Goal: Information Seeking & Learning: Learn about a topic

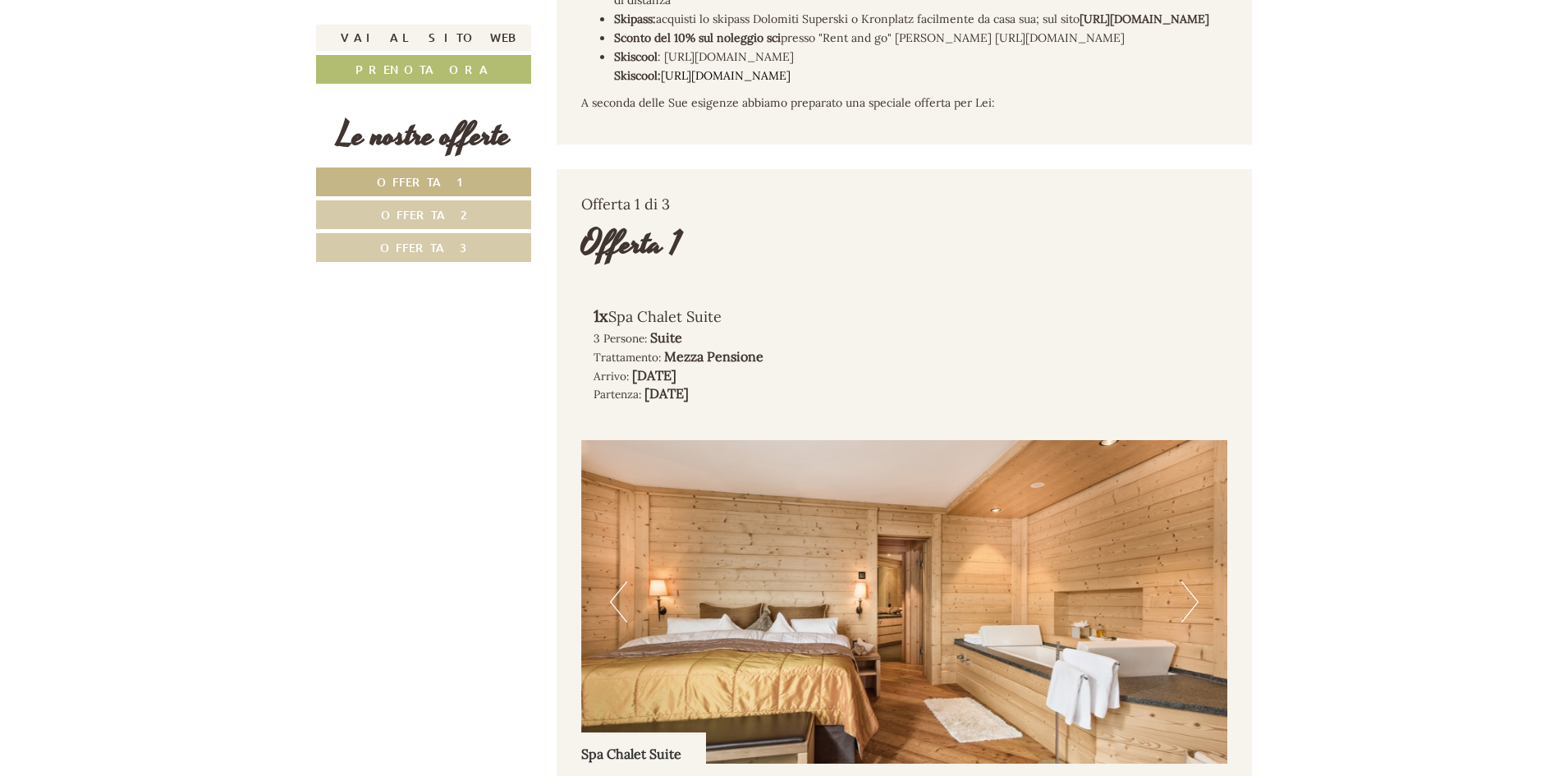
scroll to position [1067, 0]
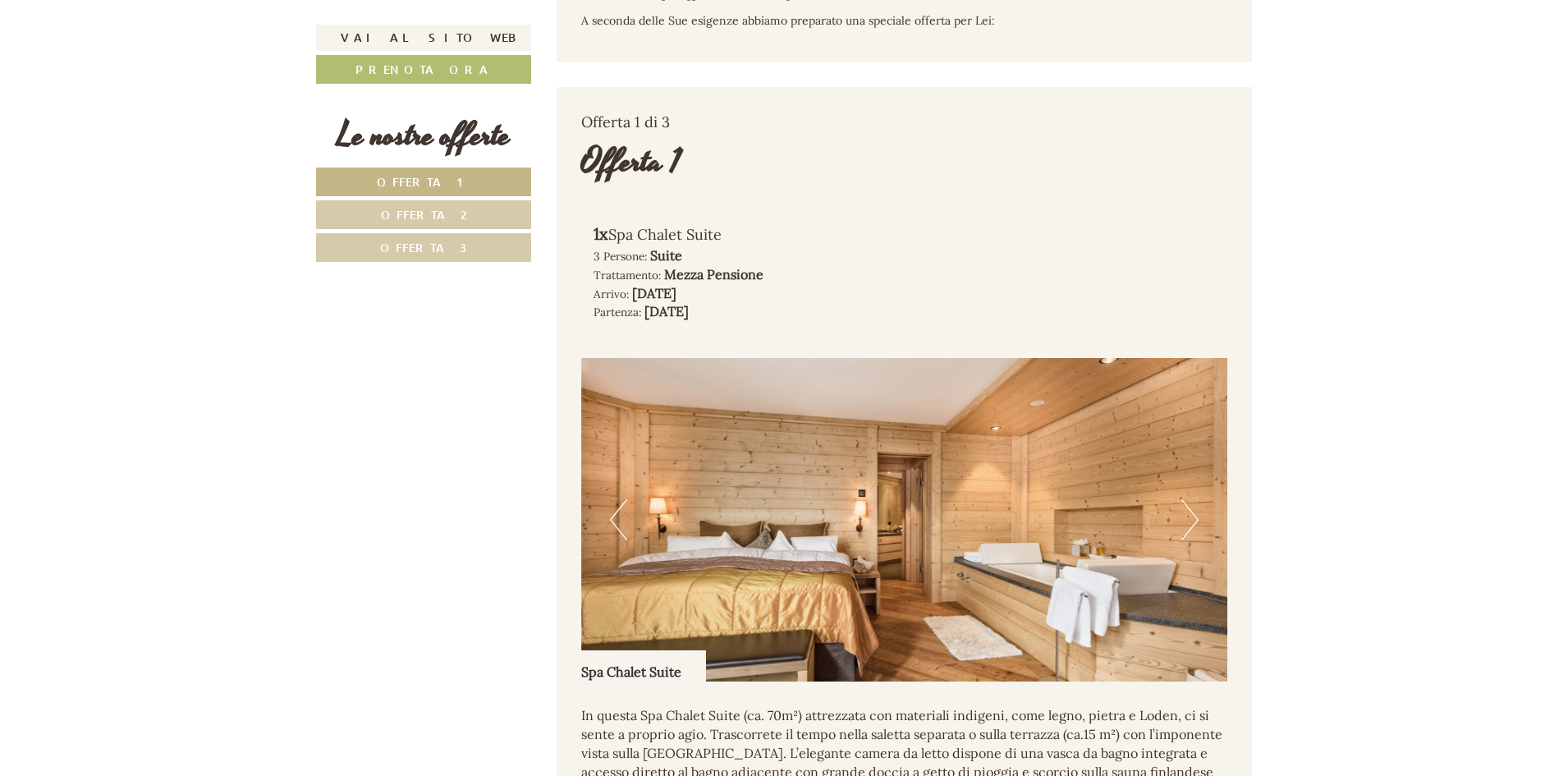
drag, startPoint x: 789, startPoint y: 407, endPoint x: 895, endPoint y: 258, distance: 182.9
click at [895, 258] on div "1x Spa Chalet Suite 3 Persone: Suite Trattamento: Mezza Pensione Arrivo: [DATE]…" at bounding box center [736, 272] width 335 height 123
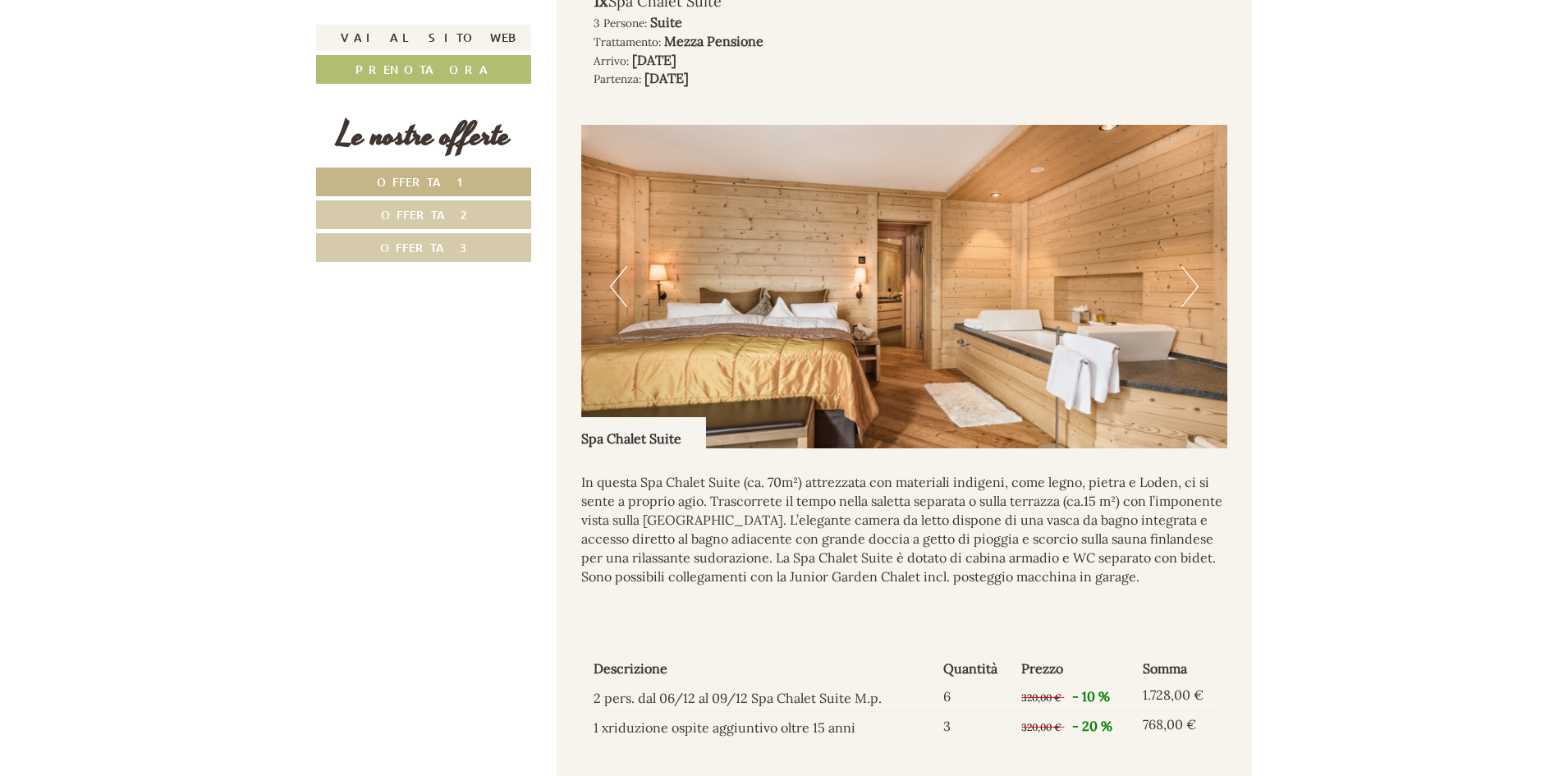
scroll to position [1314, 0]
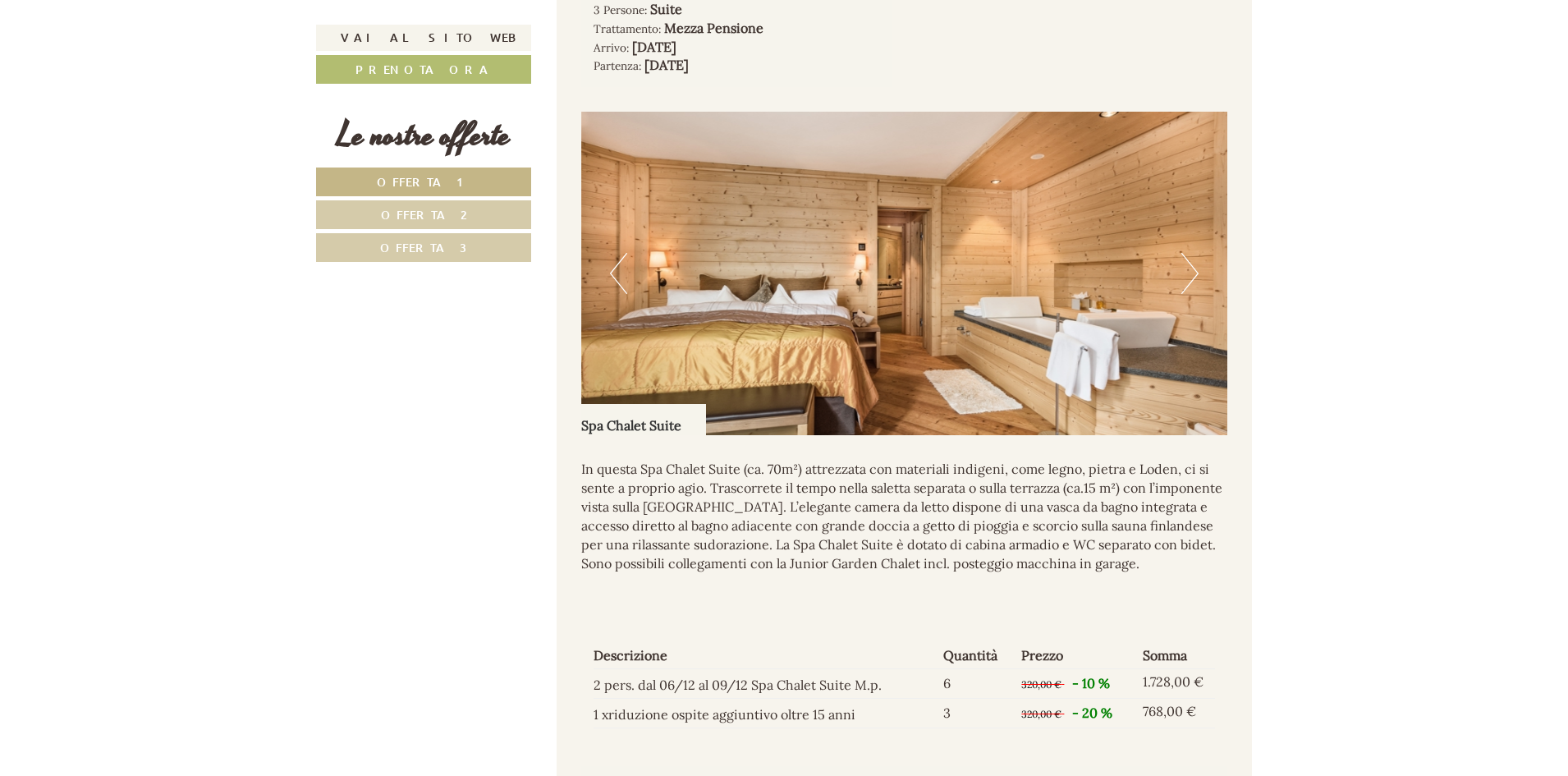
click at [1189, 294] on button "Next" at bounding box center [1189, 273] width 17 height 41
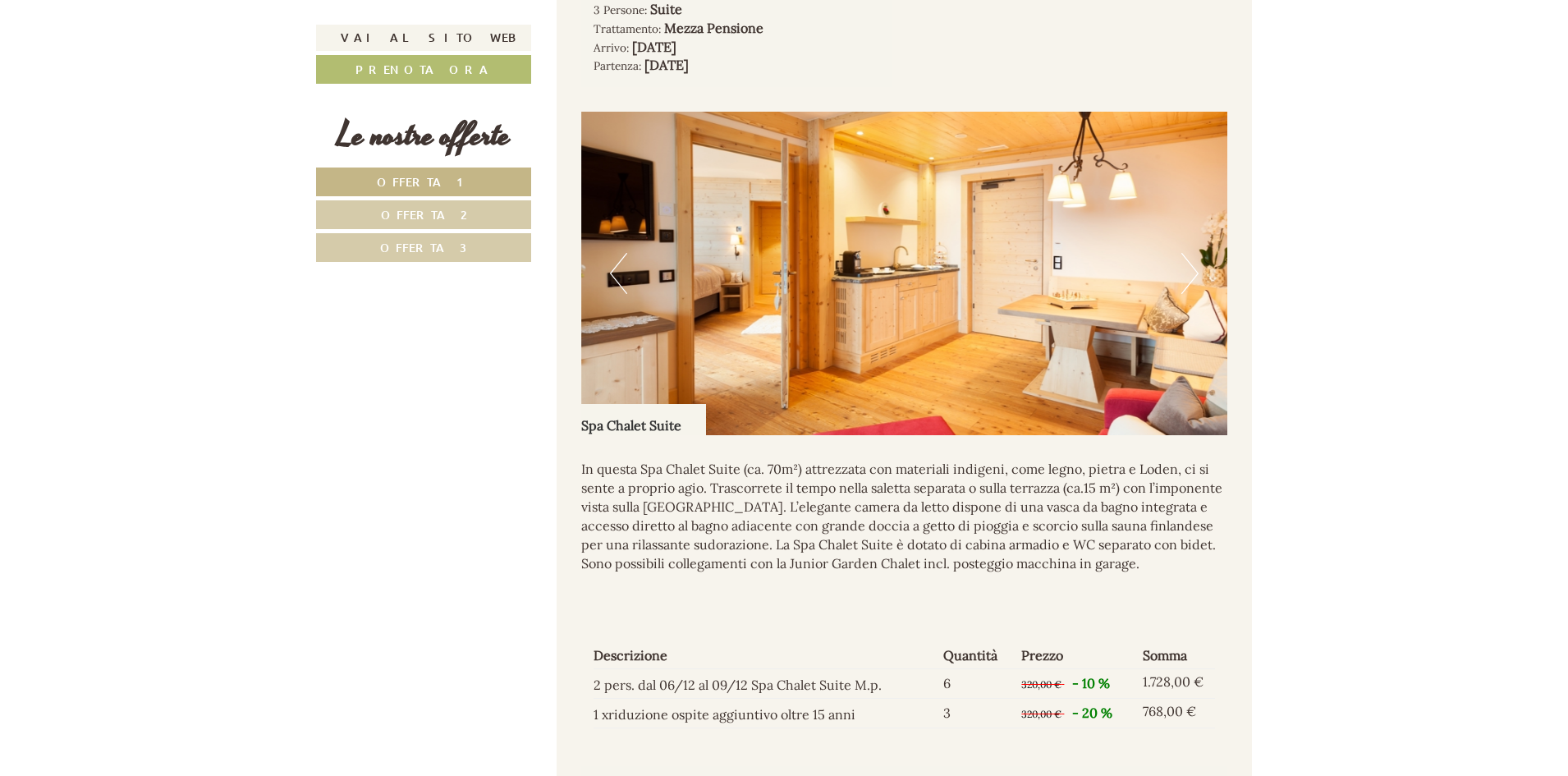
click at [1189, 294] on button "Next" at bounding box center [1189, 273] width 17 height 41
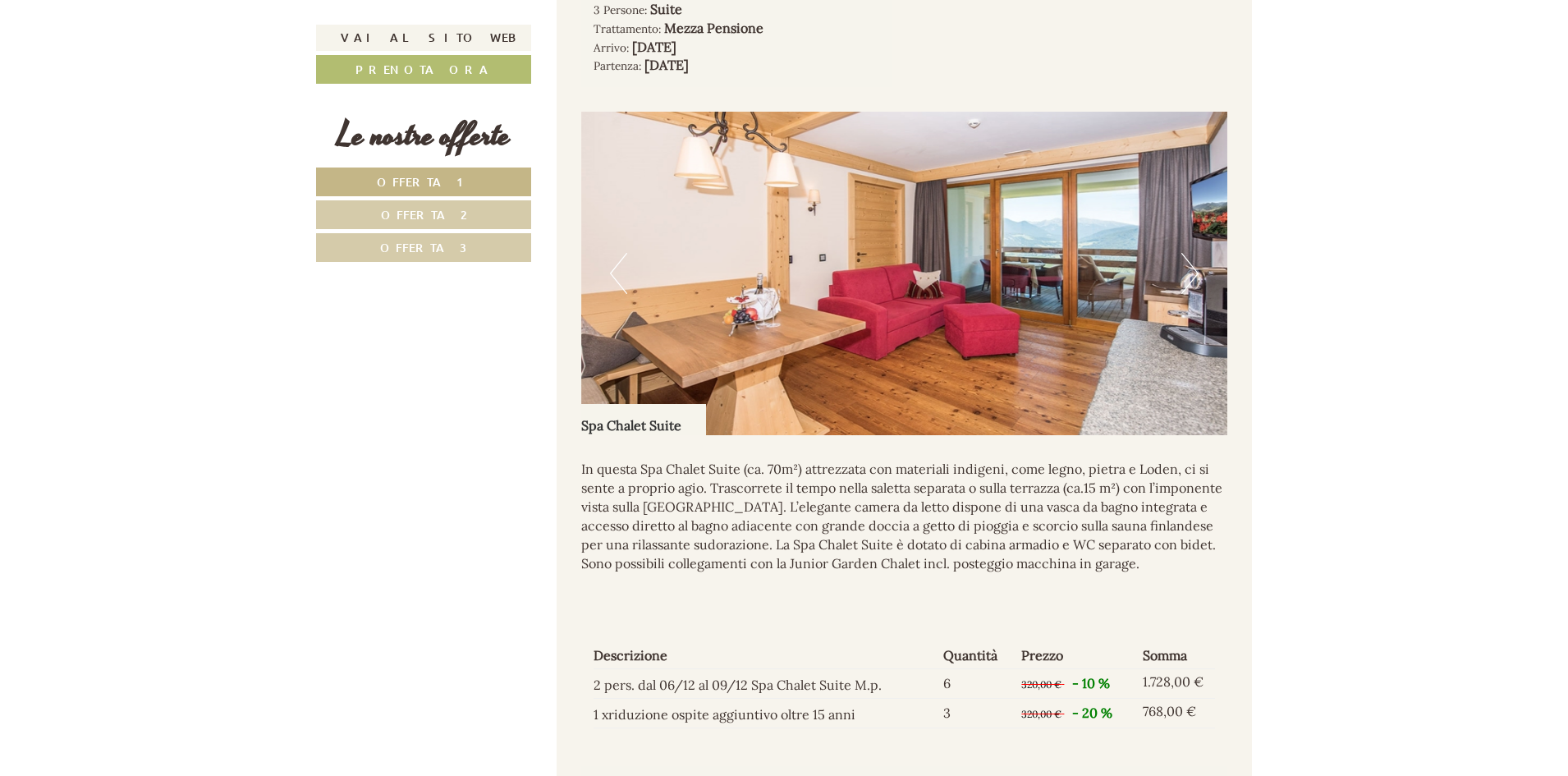
click at [1184, 294] on button "Next" at bounding box center [1189, 273] width 17 height 41
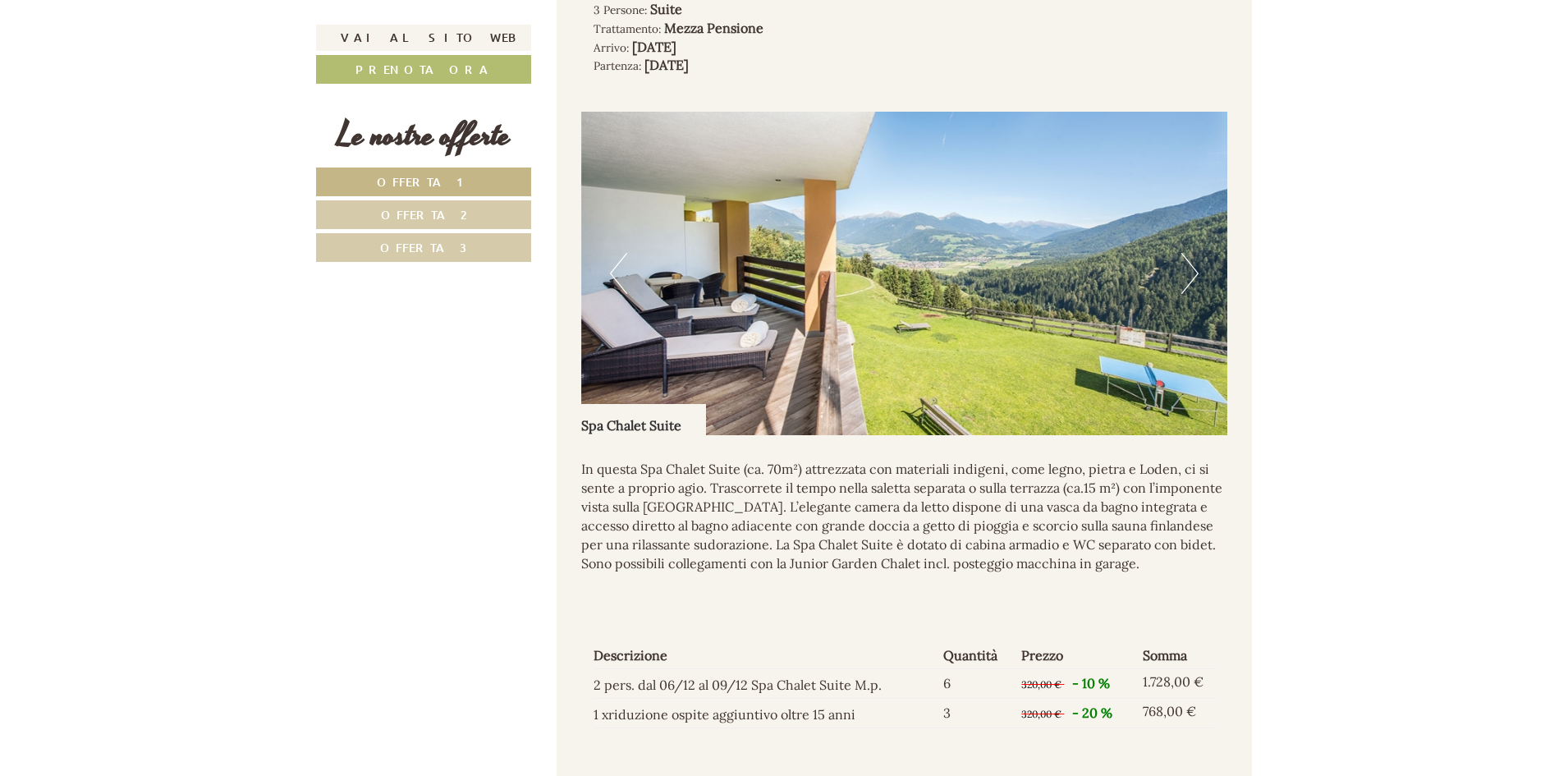
click at [1183, 294] on button "Next" at bounding box center [1189, 273] width 17 height 41
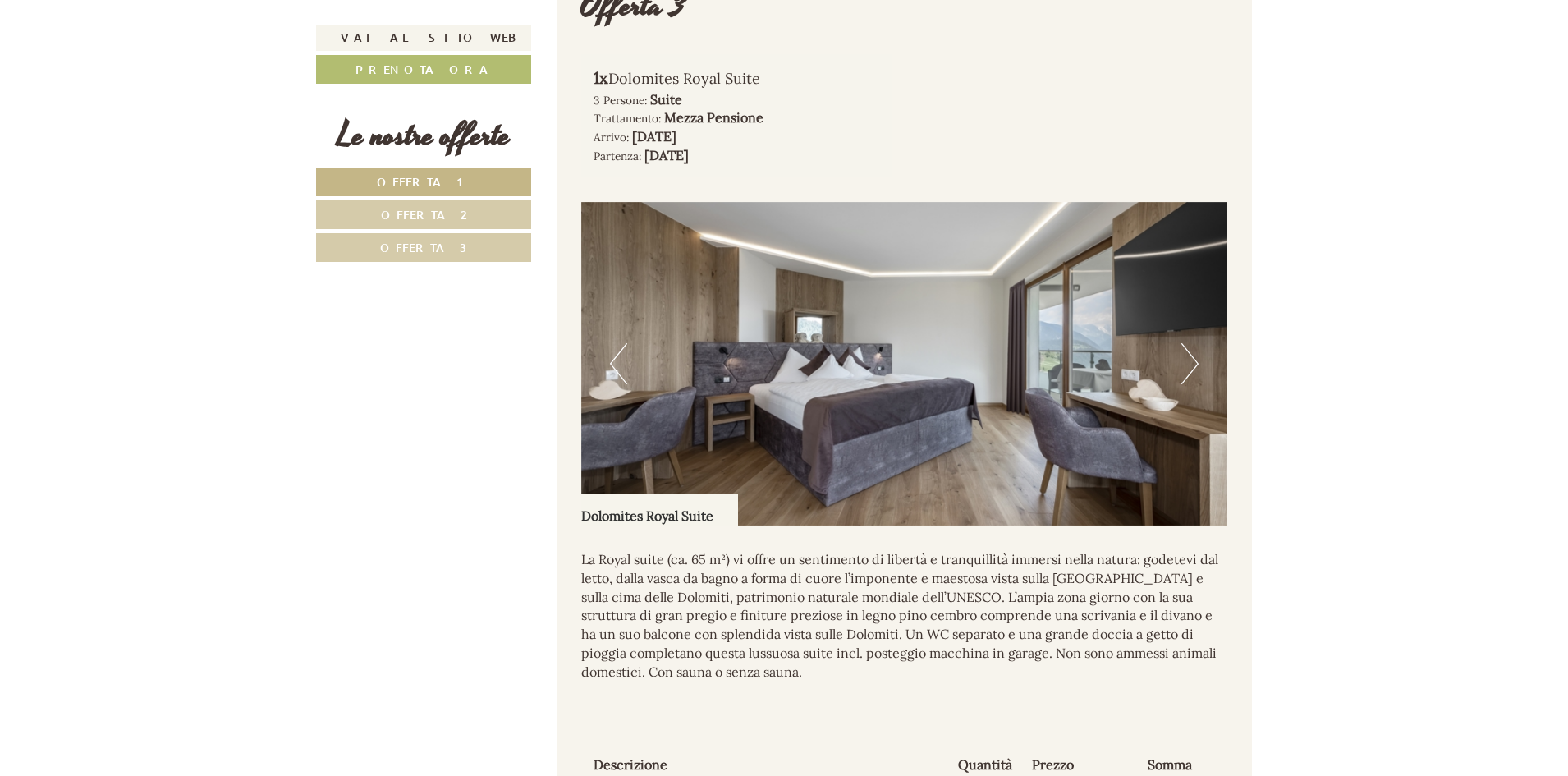
scroll to position [3367, 0]
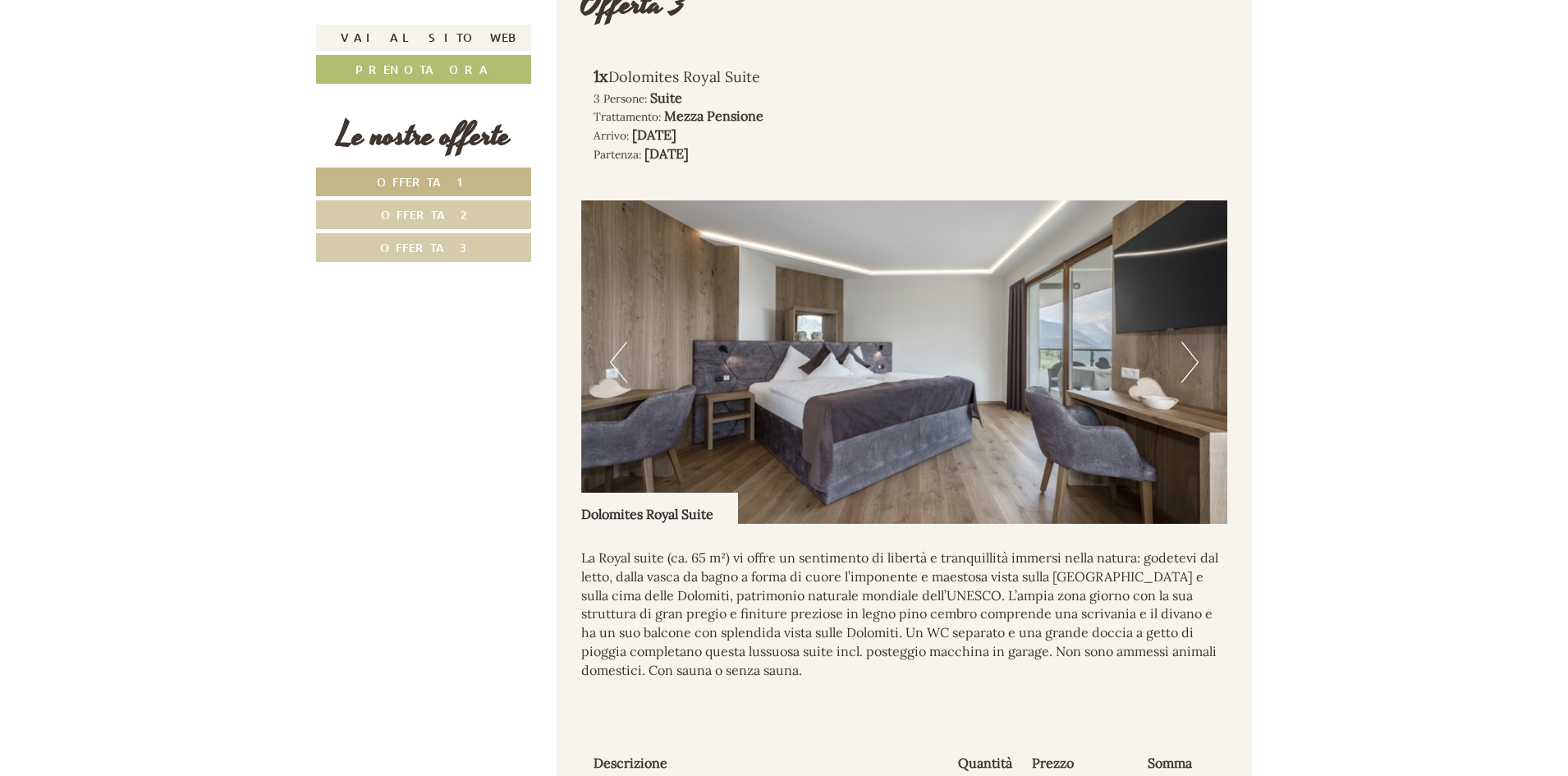
click at [1173, 376] on img at bounding box center [905, 362] width 647 height 324
click at [1192, 383] on button "Next" at bounding box center [1189, 362] width 17 height 41
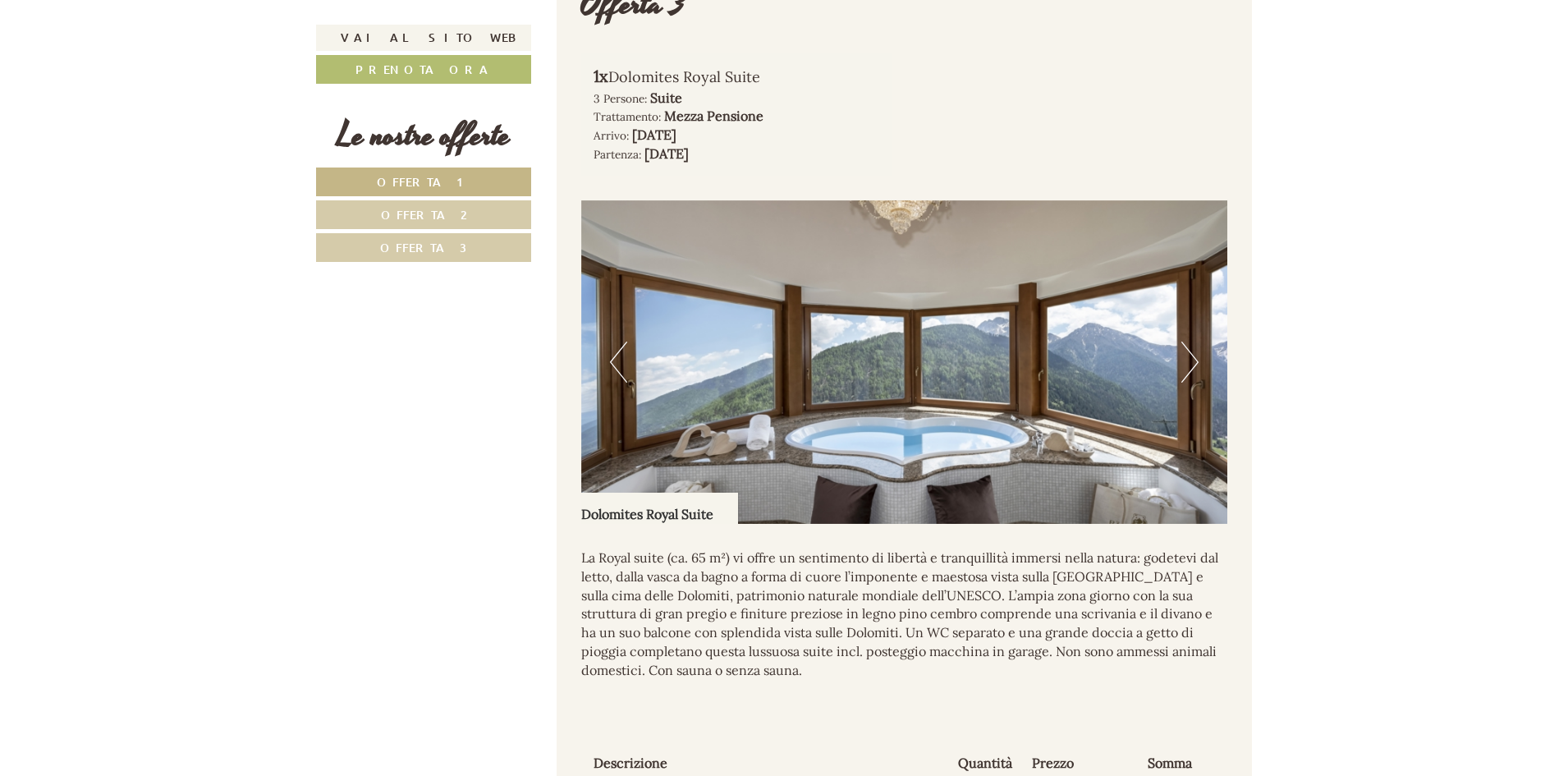
click at [1192, 383] on button "Next" at bounding box center [1189, 362] width 17 height 41
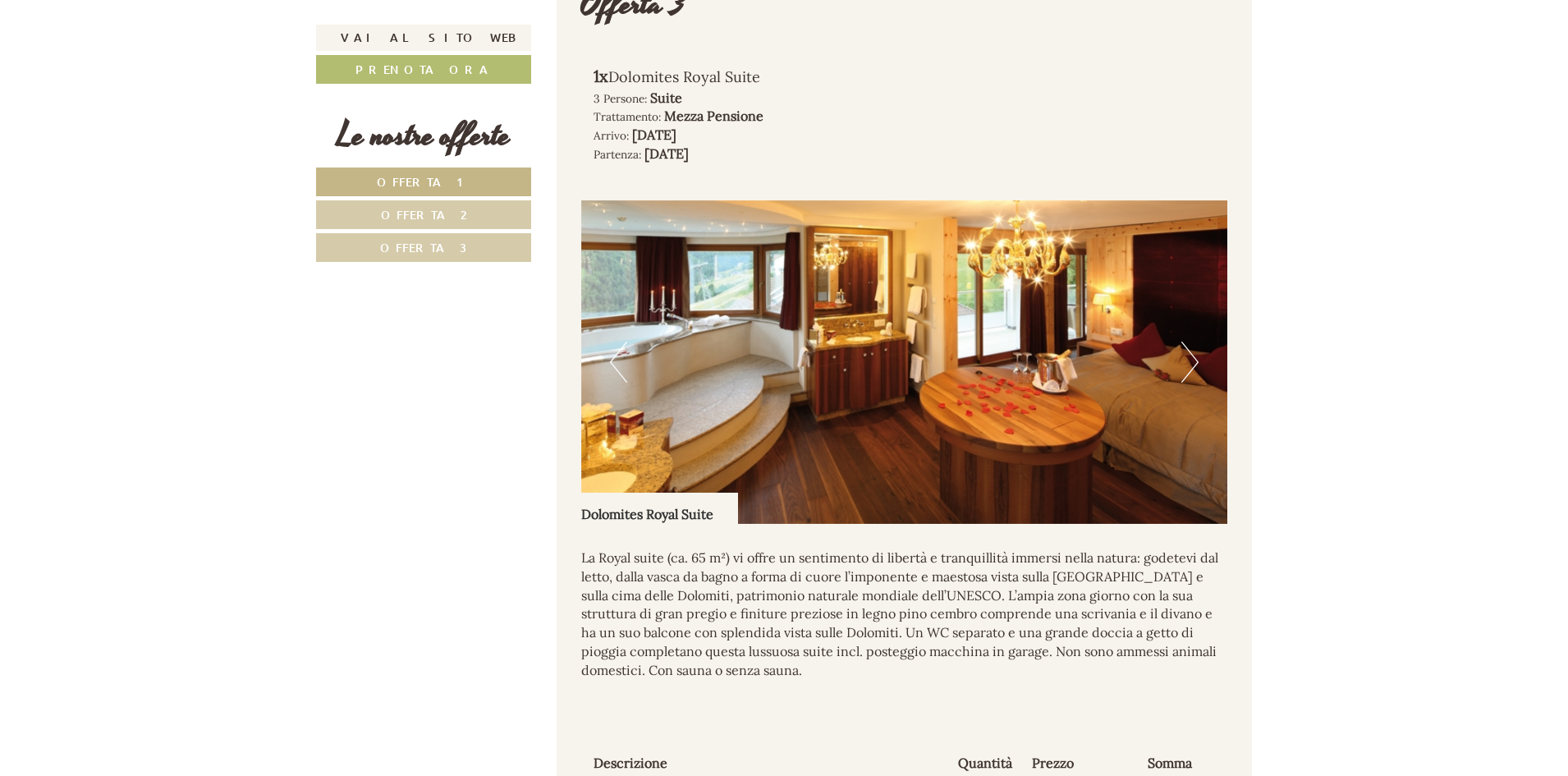
click at [1184, 383] on button "Next" at bounding box center [1189, 362] width 17 height 41
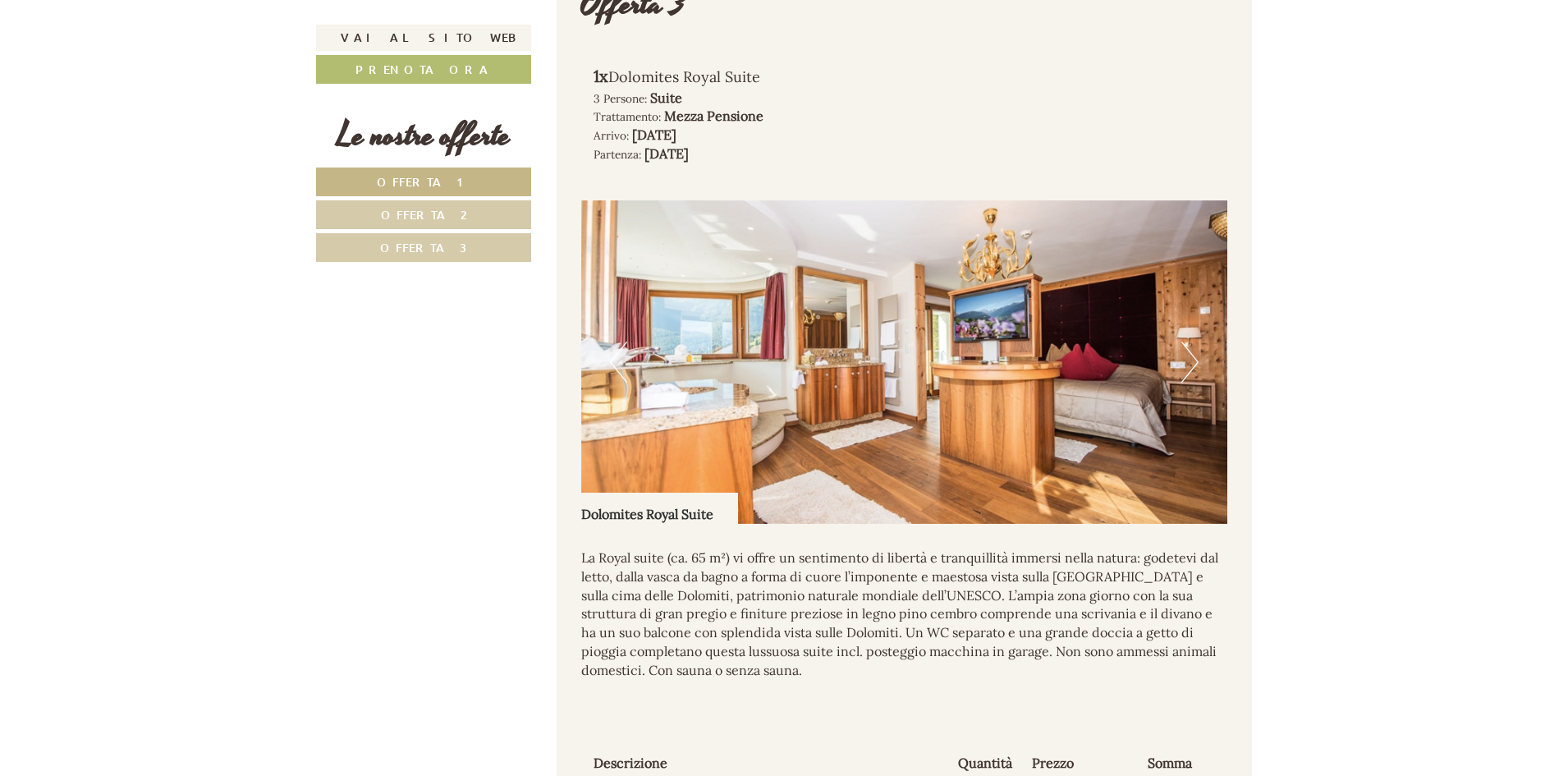
click at [626, 383] on button "Previous" at bounding box center [618, 362] width 17 height 41
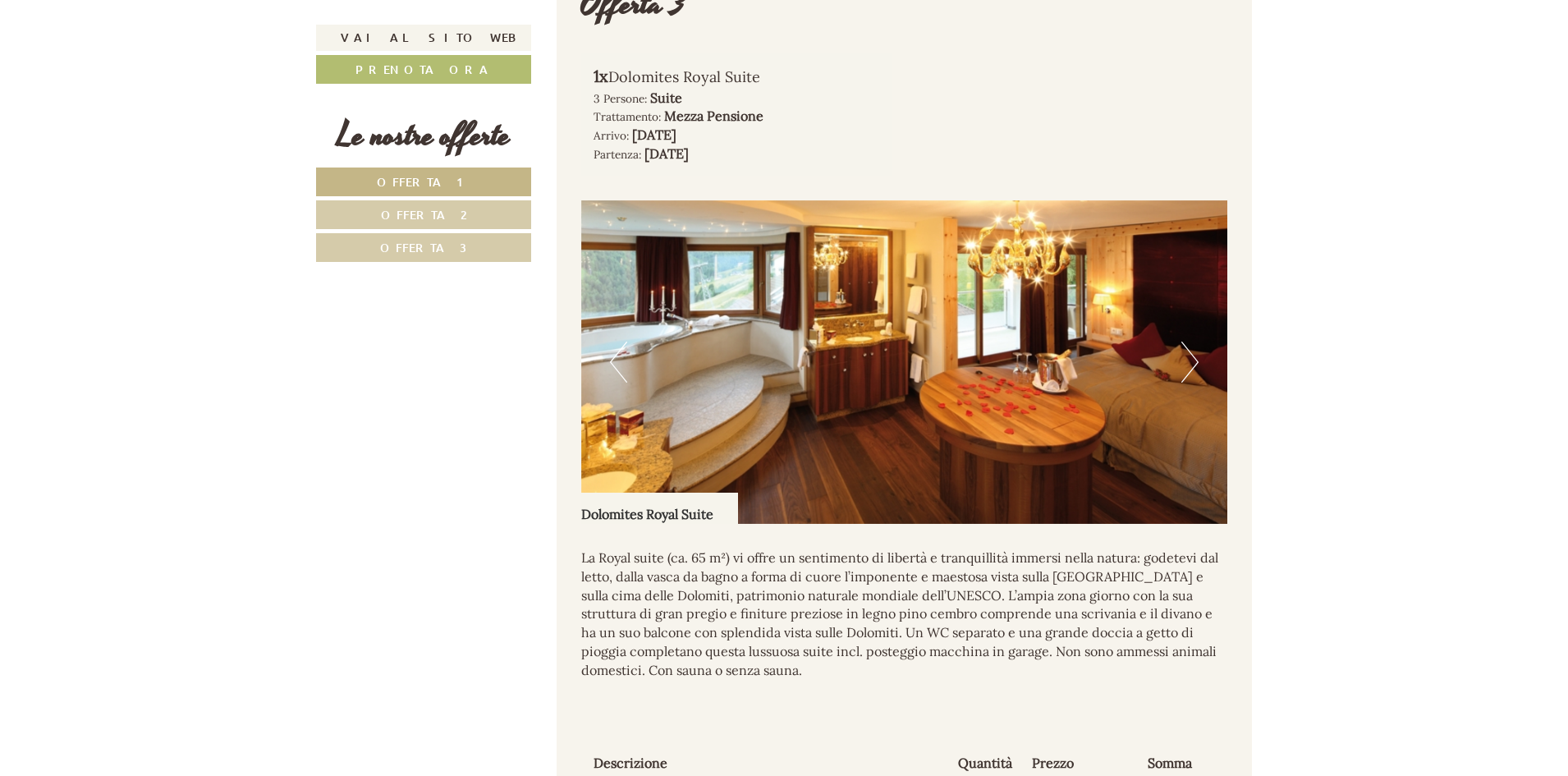
click at [626, 383] on button "Previous" at bounding box center [618, 362] width 17 height 41
click at [617, 374] on button "Previous" at bounding box center [618, 362] width 17 height 41
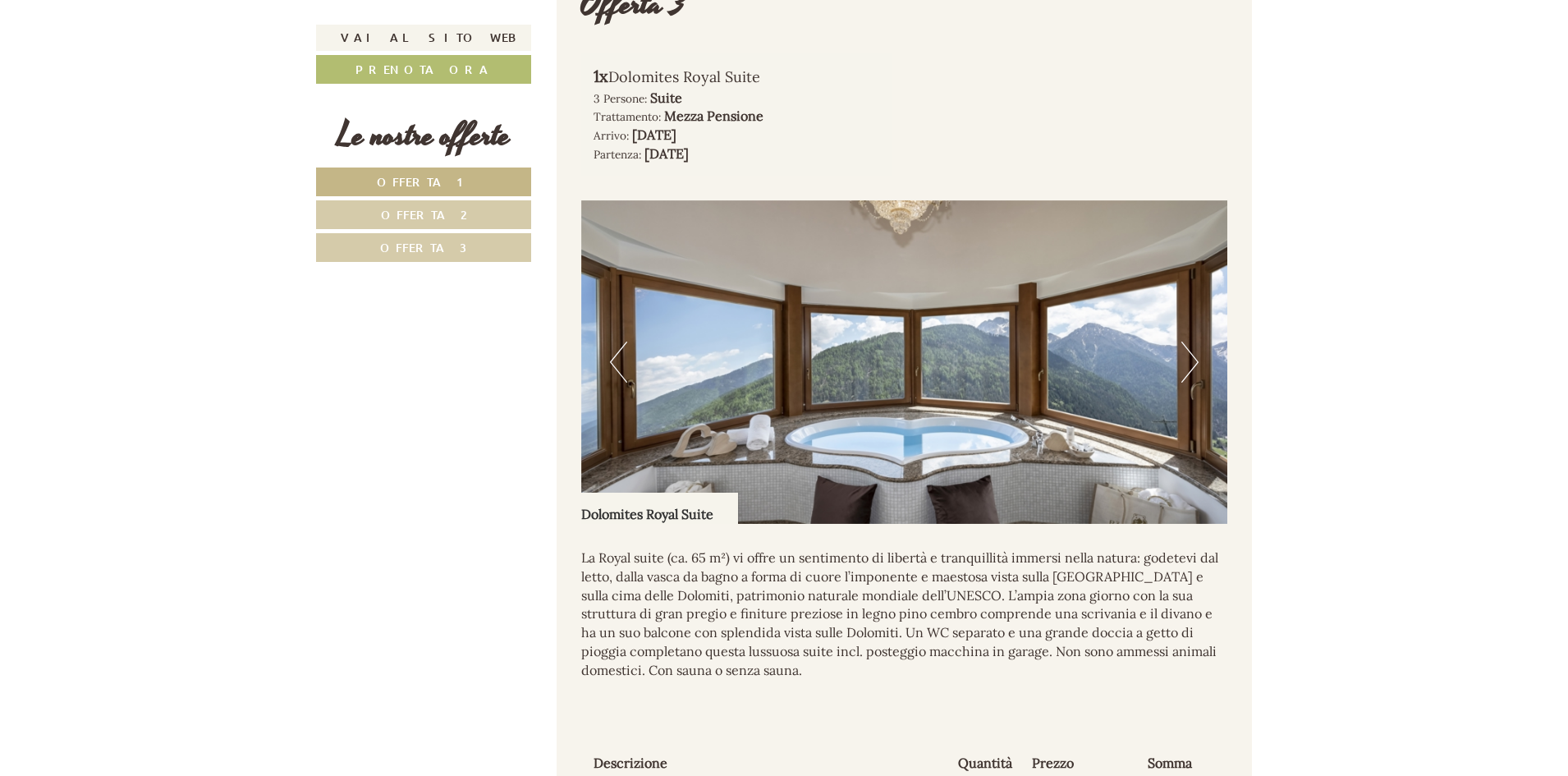
click at [1172, 399] on img at bounding box center [905, 362] width 647 height 324
click at [1200, 411] on img at bounding box center [905, 362] width 647 height 324
click at [1188, 383] on button "Next" at bounding box center [1189, 362] width 17 height 41
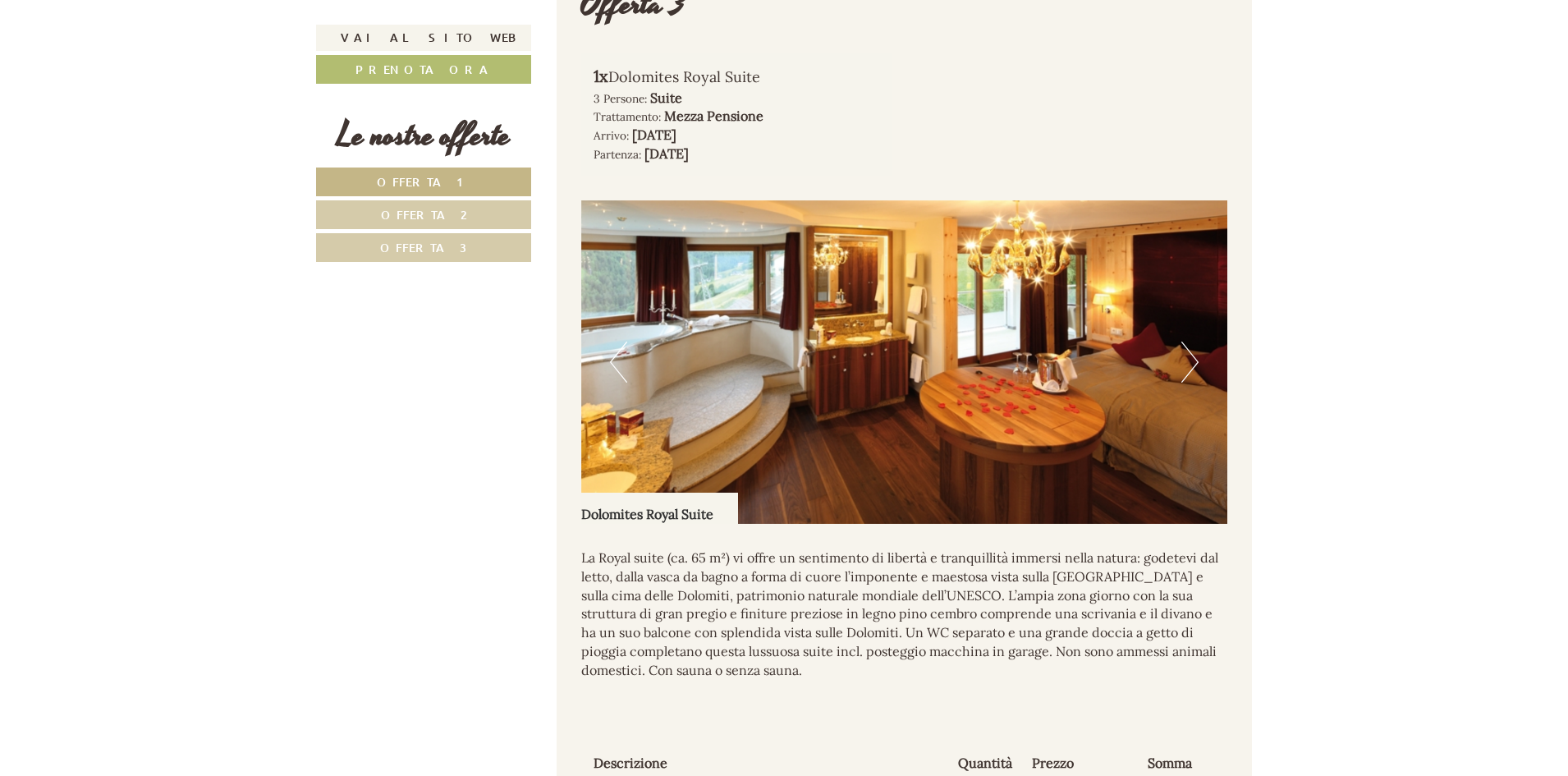
click at [1188, 383] on button "Next" at bounding box center [1189, 362] width 17 height 41
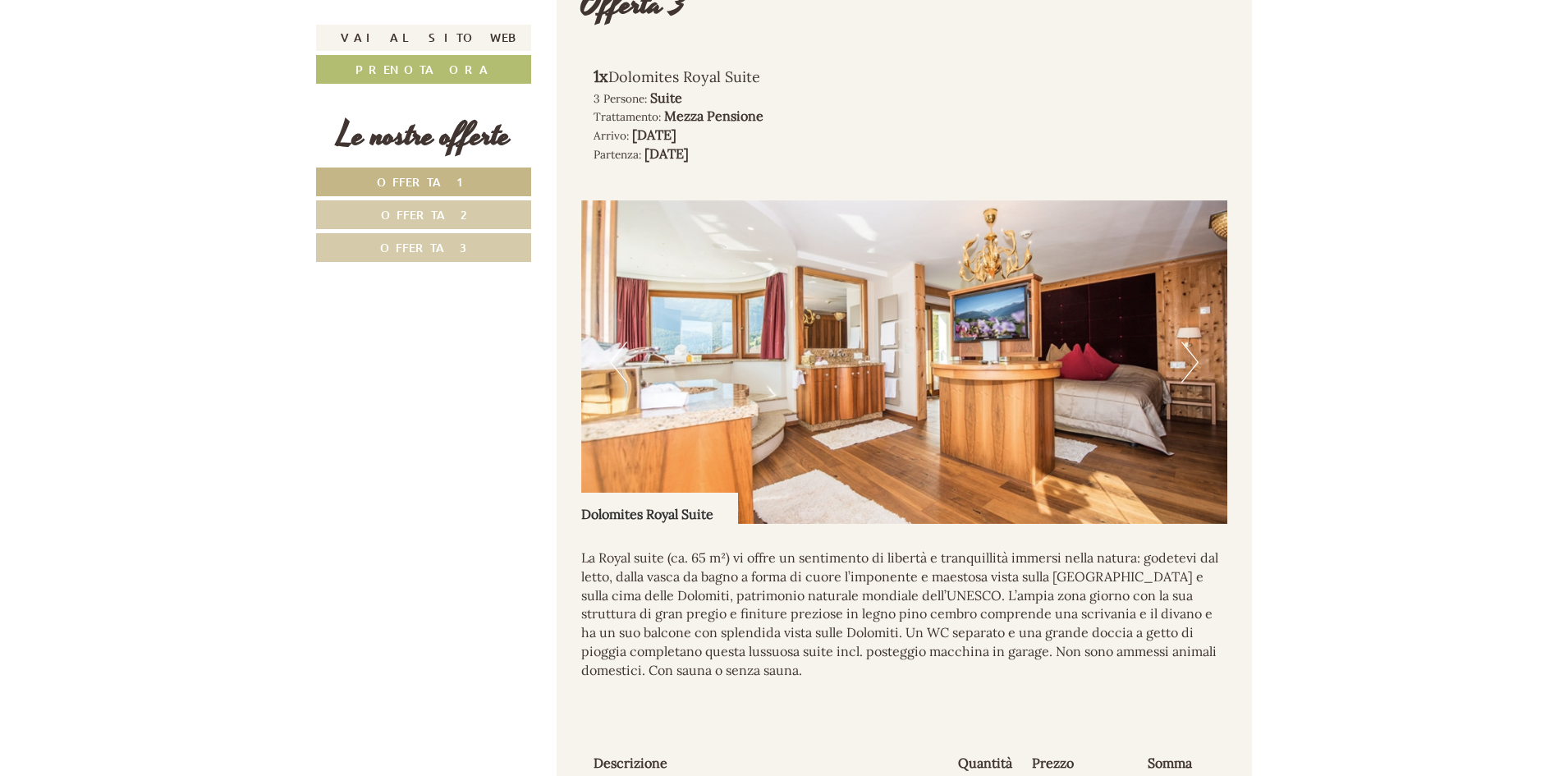
click at [1188, 383] on button "Next" at bounding box center [1189, 362] width 17 height 41
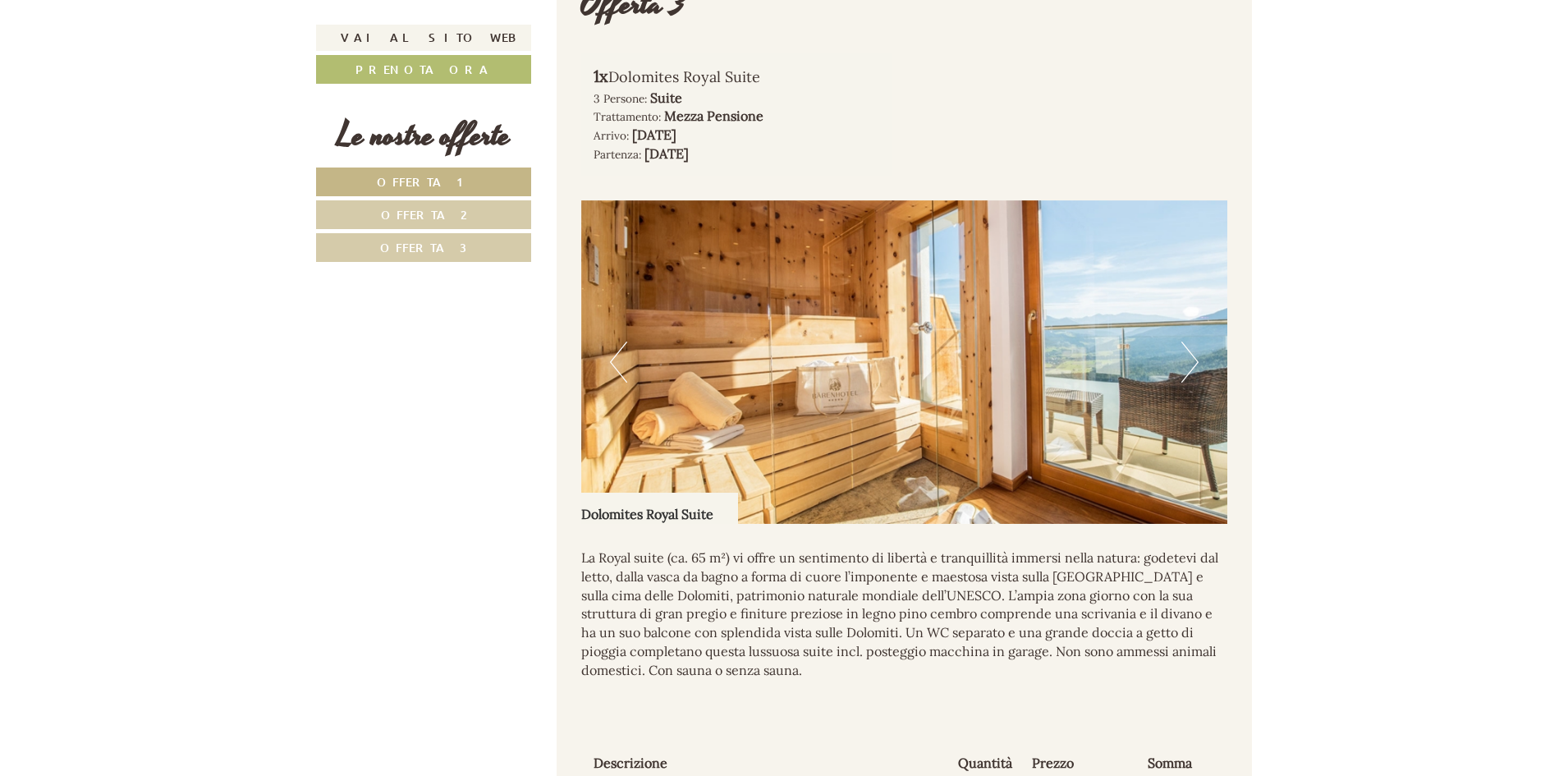
click at [1187, 383] on button "Next" at bounding box center [1189, 362] width 17 height 41
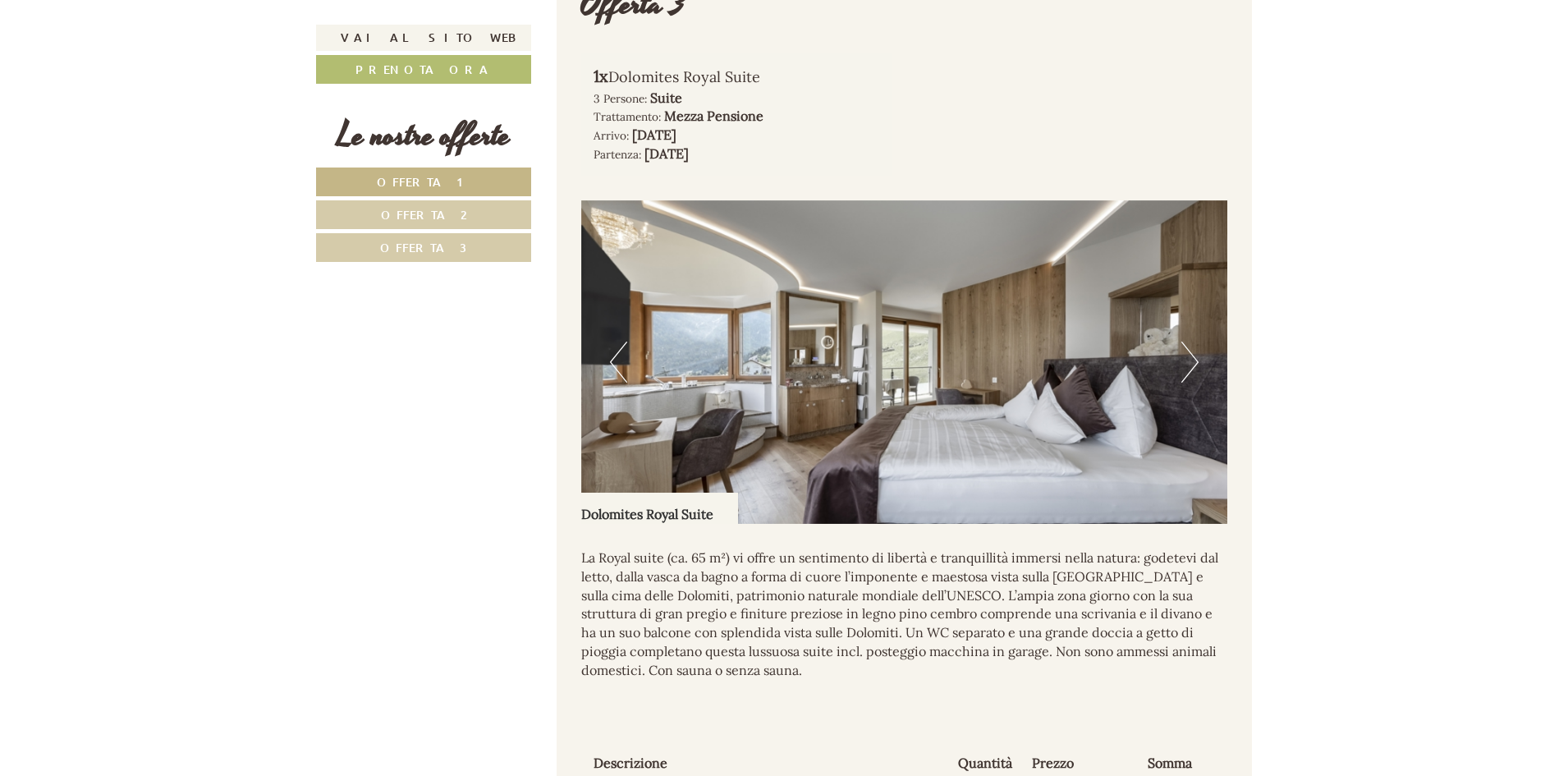
click at [1187, 383] on button "Next" at bounding box center [1189, 362] width 17 height 41
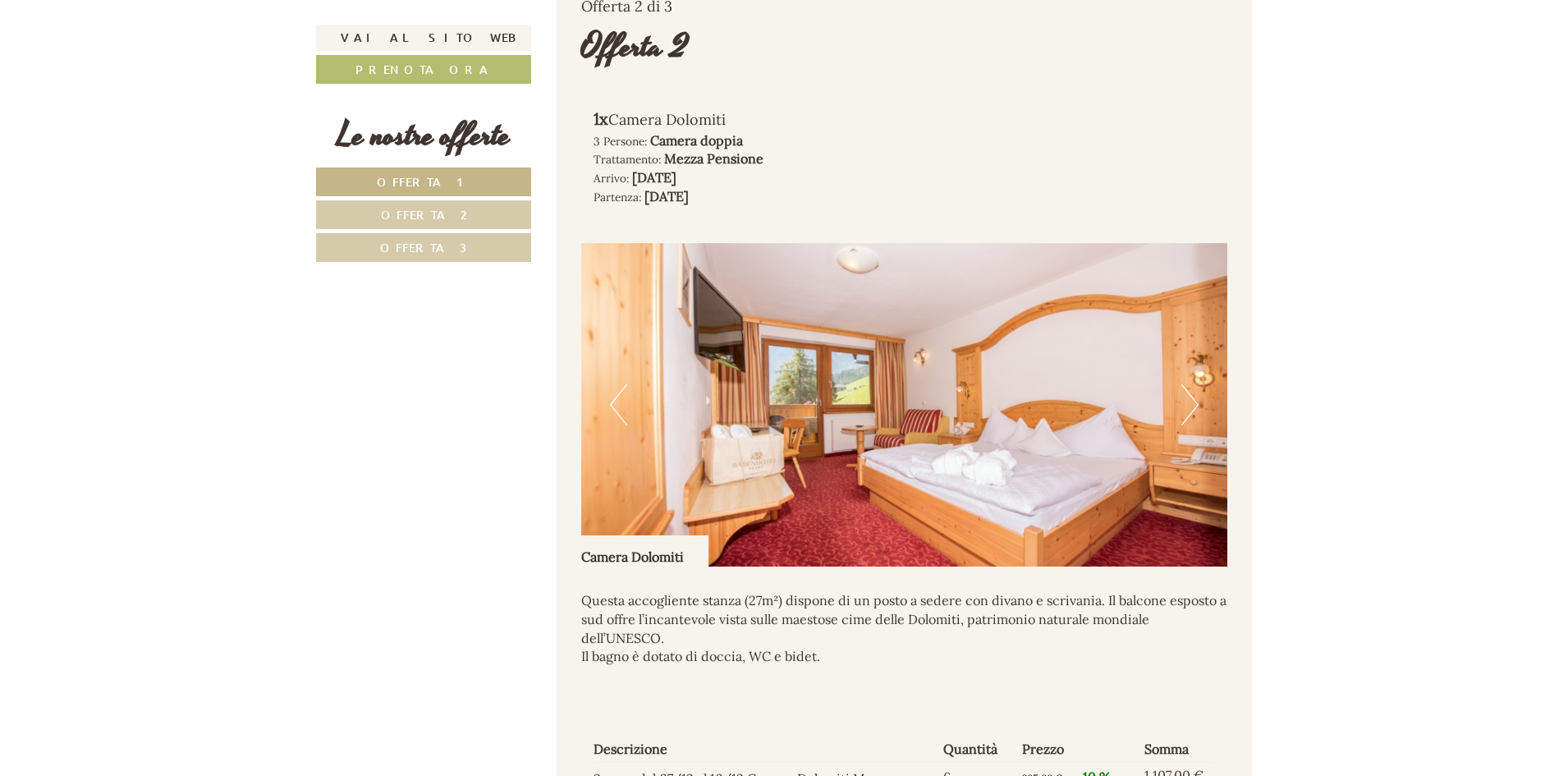
scroll to position [2463, 0]
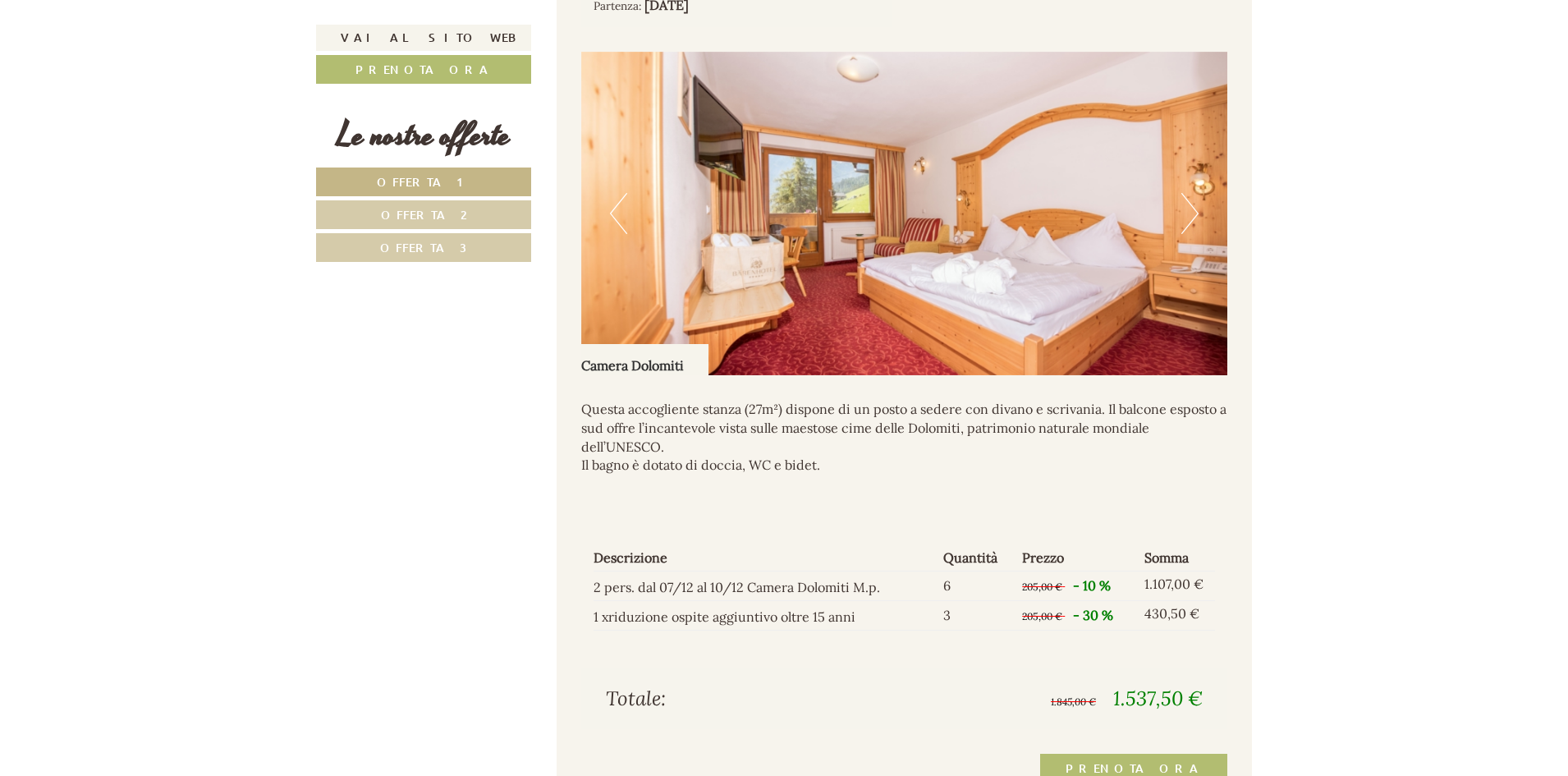
click at [1188, 232] on button "Next" at bounding box center [1189, 214] width 17 height 41
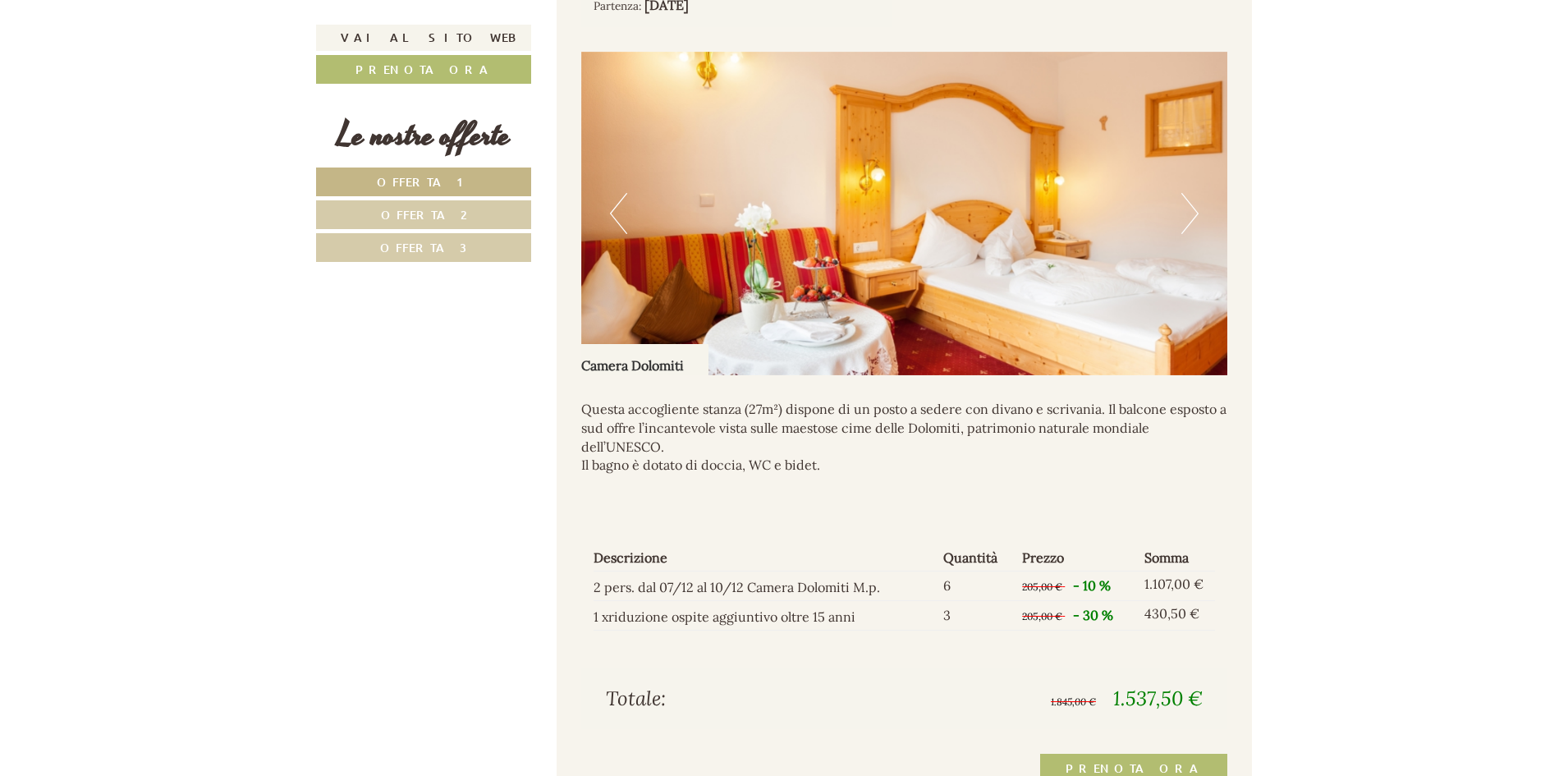
click at [1188, 232] on button "Next" at bounding box center [1189, 214] width 17 height 41
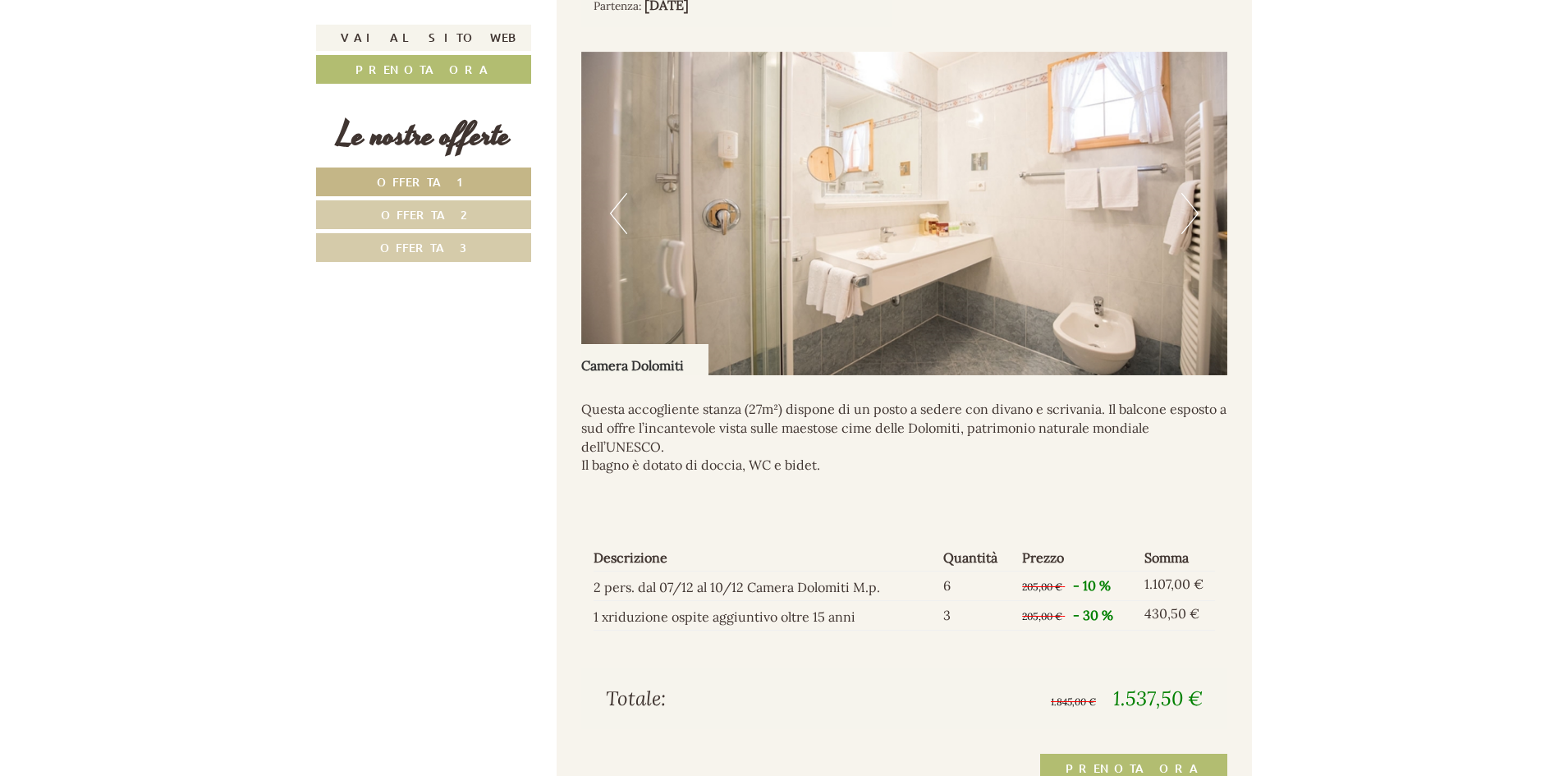
click at [1188, 232] on button "Next" at bounding box center [1189, 214] width 17 height 41
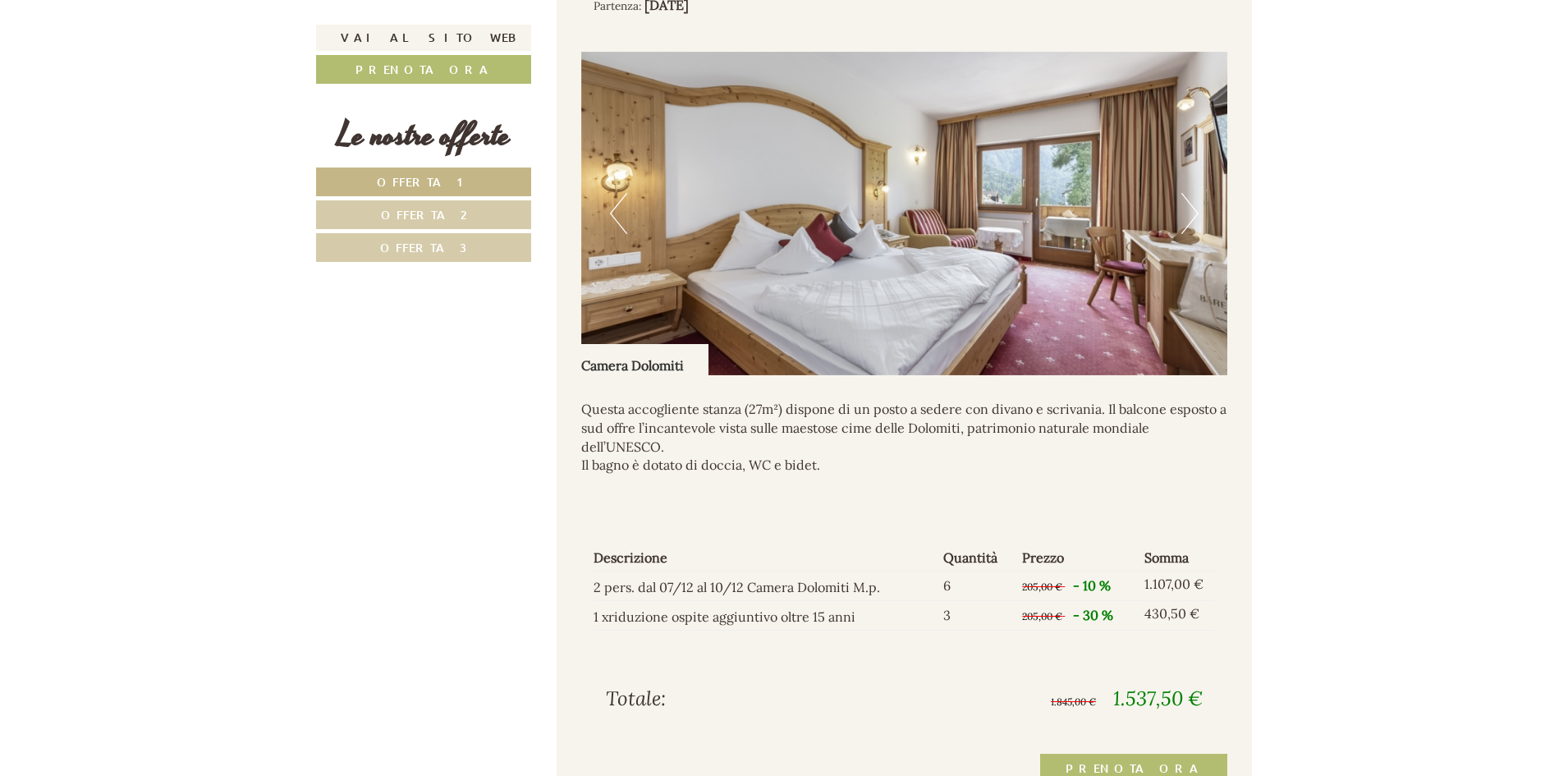
click at [1180, 252] on img at bounding box center [905, 214] width 647 height 324
click at [1198, 247] on img at bounding box center [905, 214] width 647 height 324
click at [1190, 234] on button "Next" at bounding box center [1189, 214] width 17 height 41
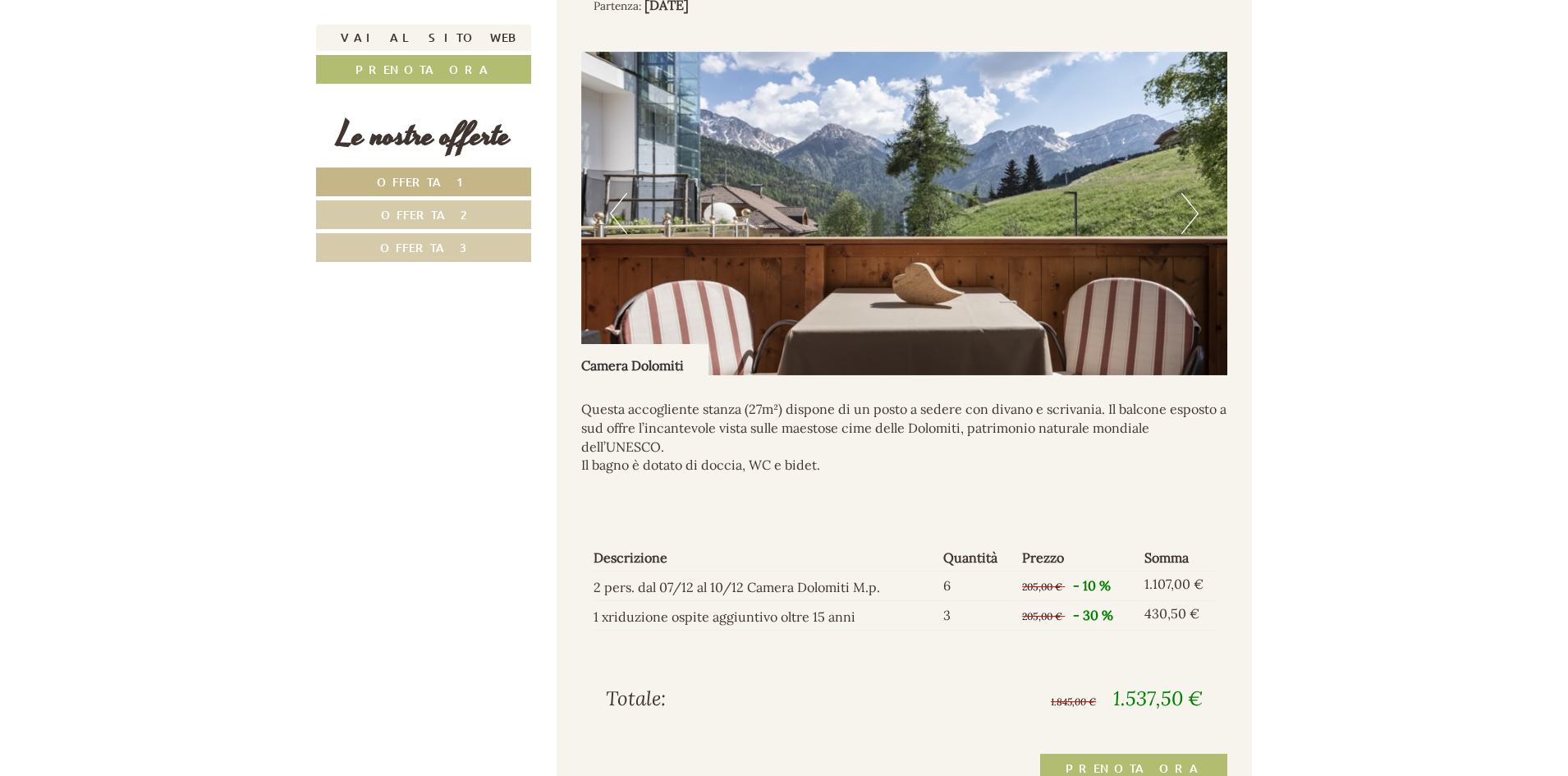
click at [1196, 234] on button "Next" at bounding box center [1189, 214] width 17 height 41
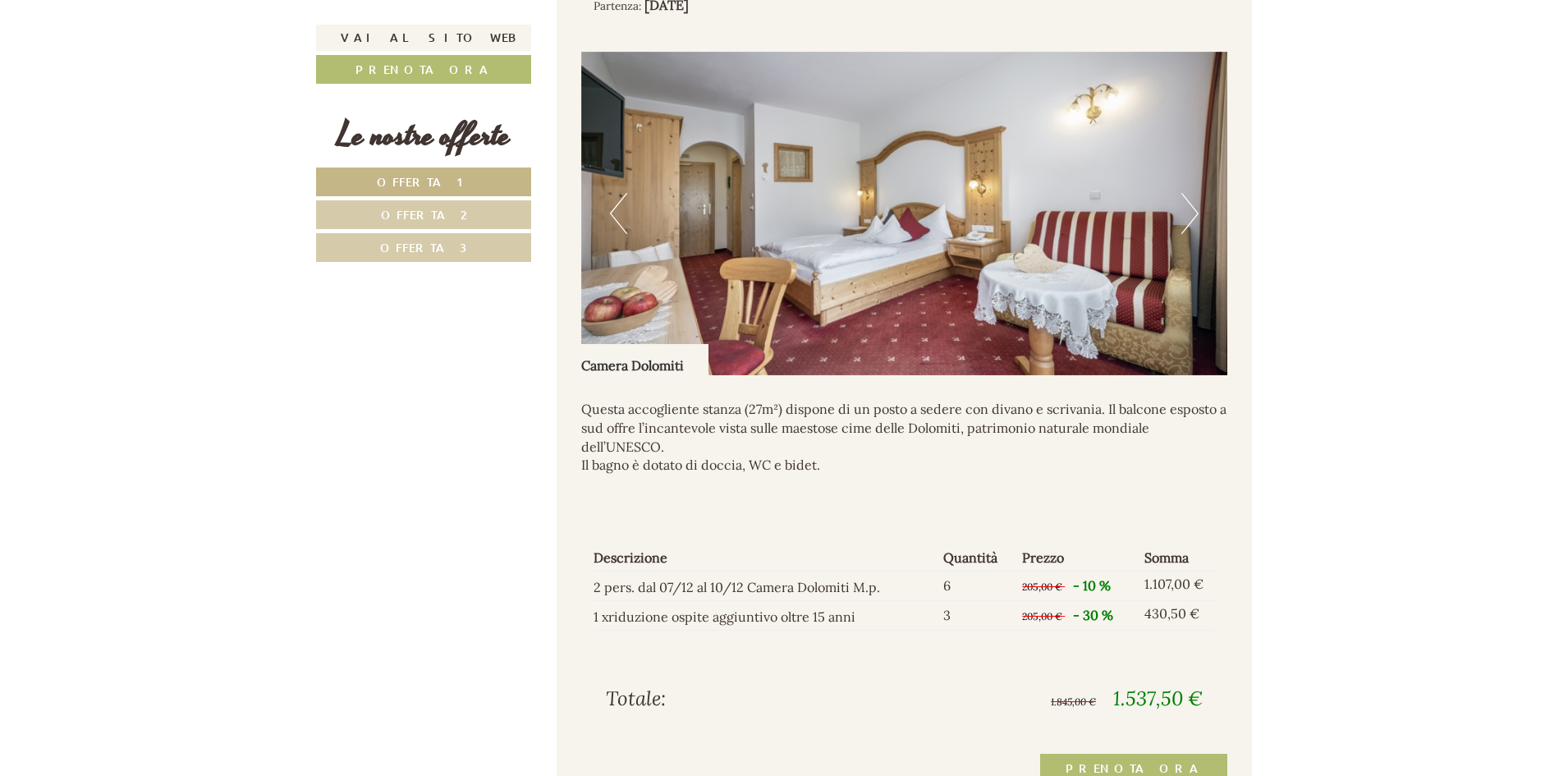
click at [1189, 234] on button "Next" at bounding box center [1189, 214] width 17 height 41
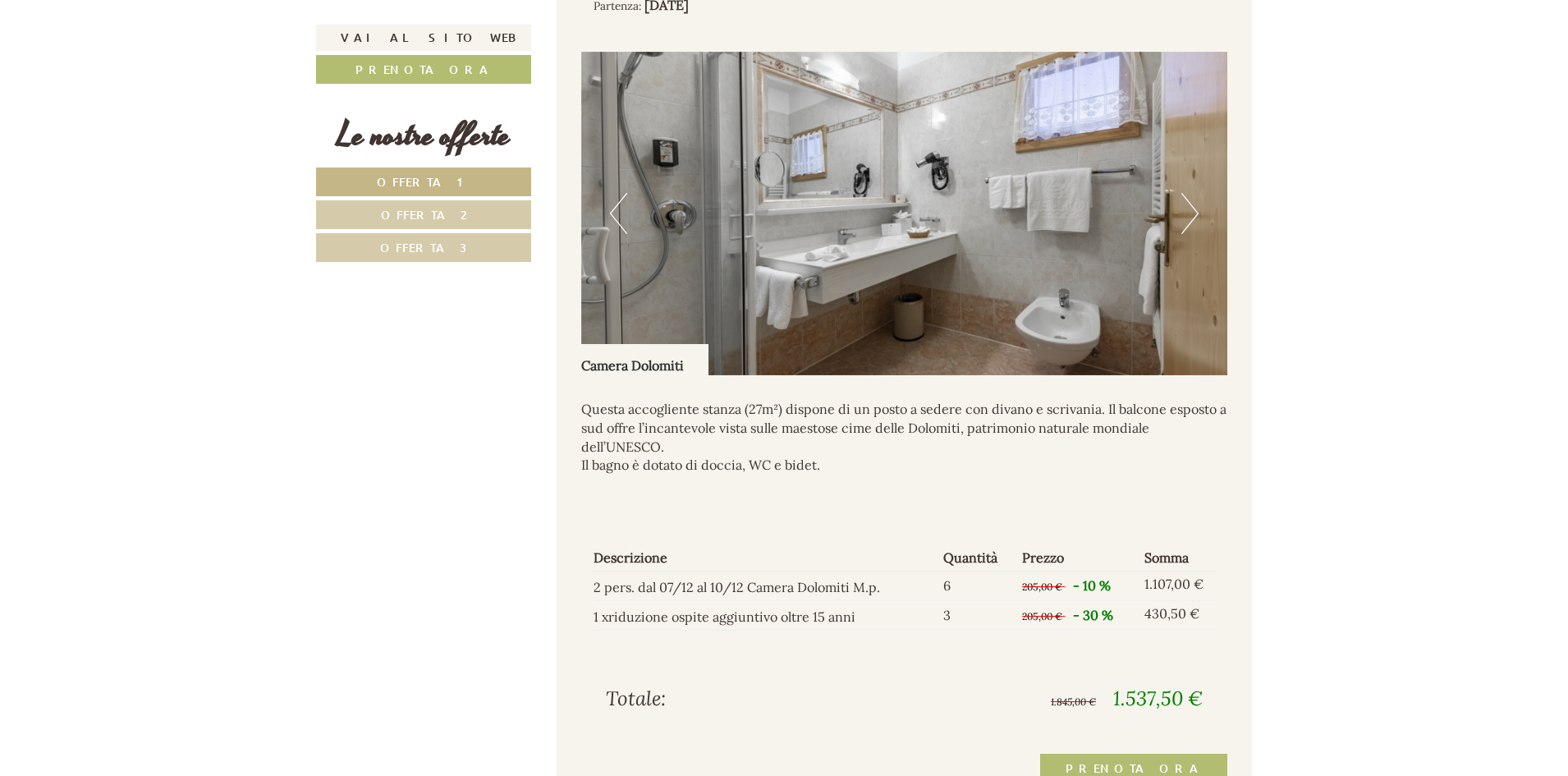
click at [1190, 234] on button "Next" at bounding box center [1189, 214] width 17 height 41
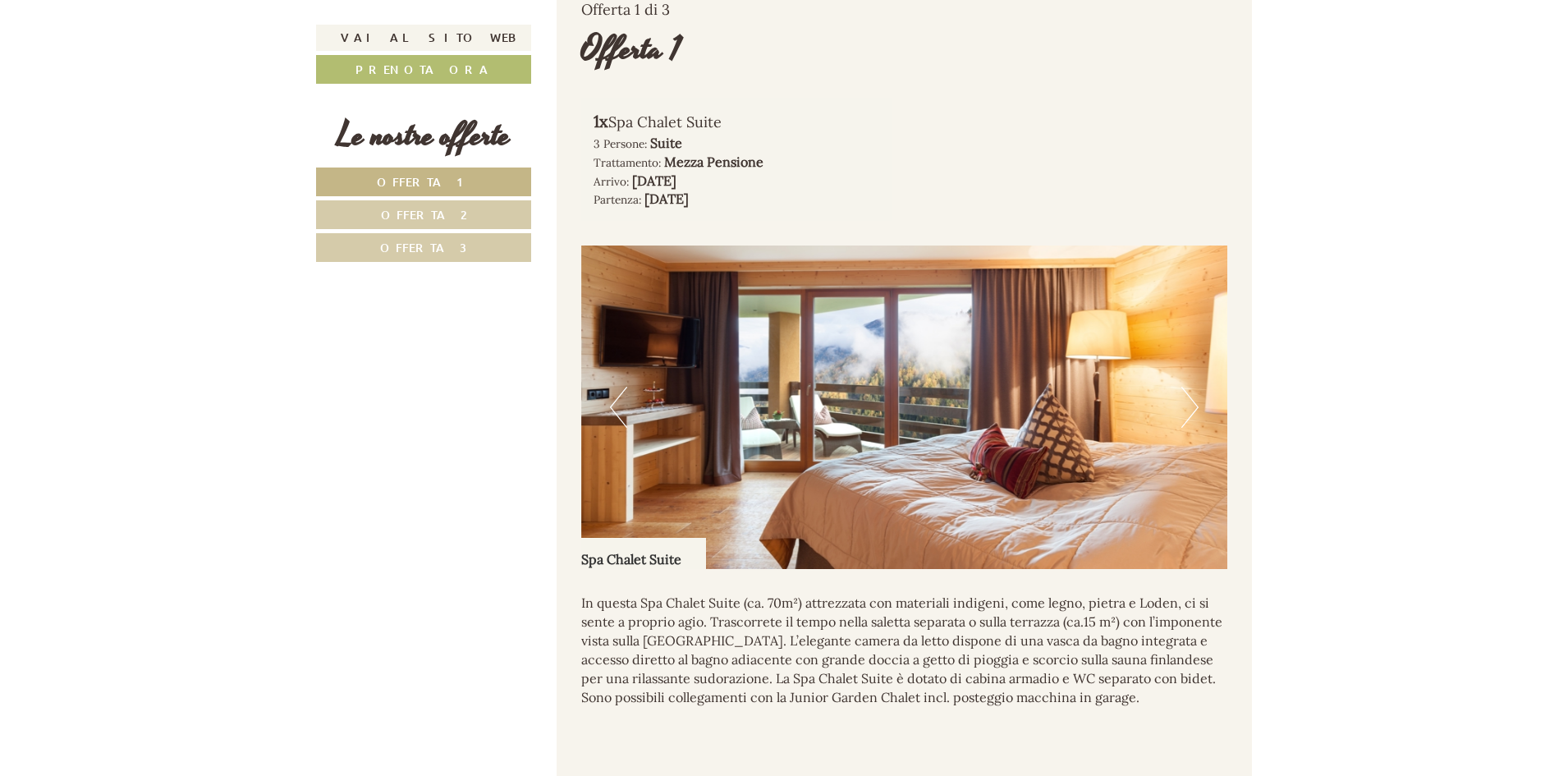
scroll to position [1149, 0]
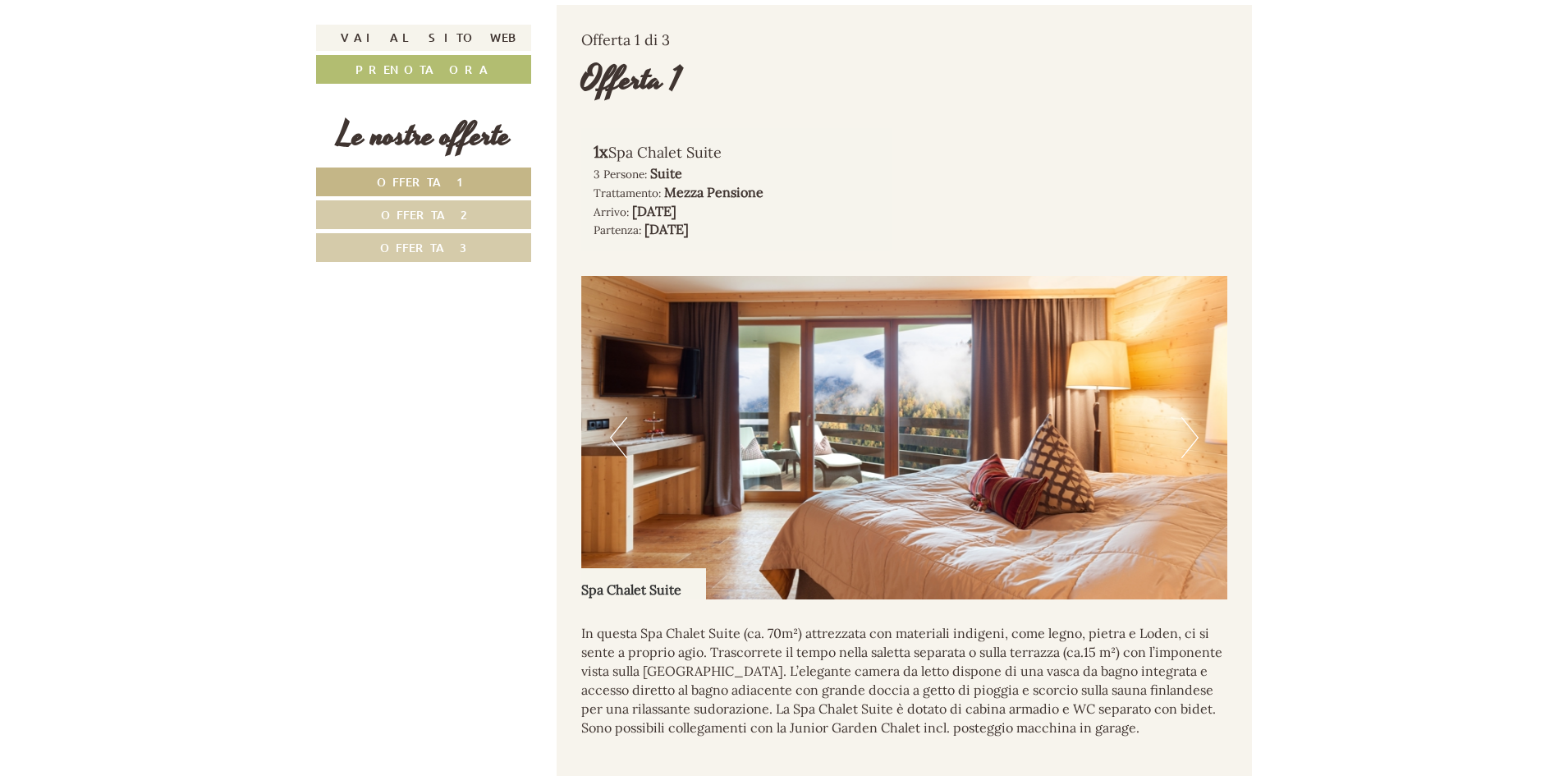
click at [1206, 460] on img at bounding box center [905, 438] width 647 height 324
click at [1190, 454] on button "Next" at bounding box center [1189, 438] width 17 height 41
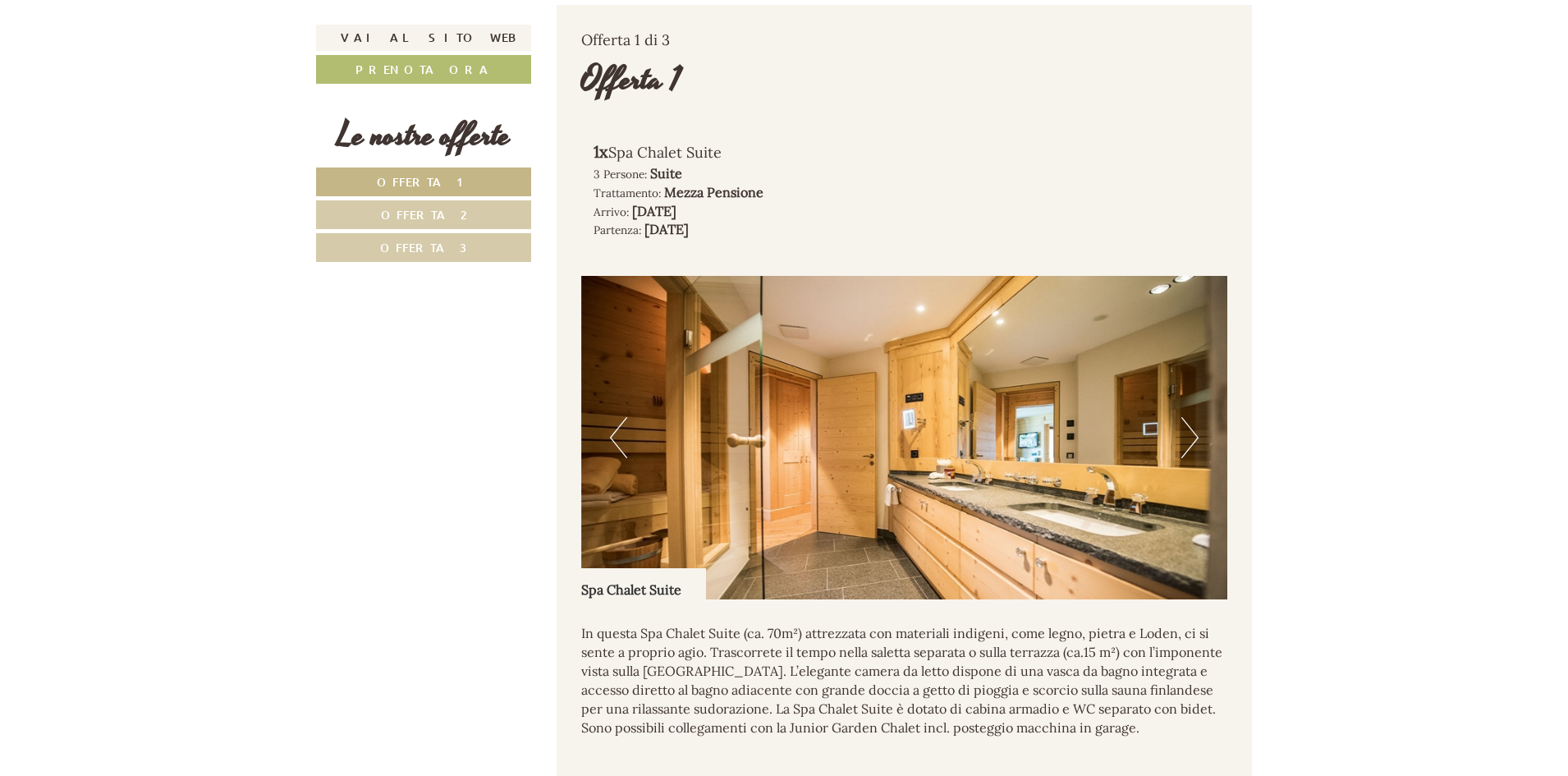
click at [1190, 454] on button "Next" at bounding box center [1189, 438] width 17 height 41
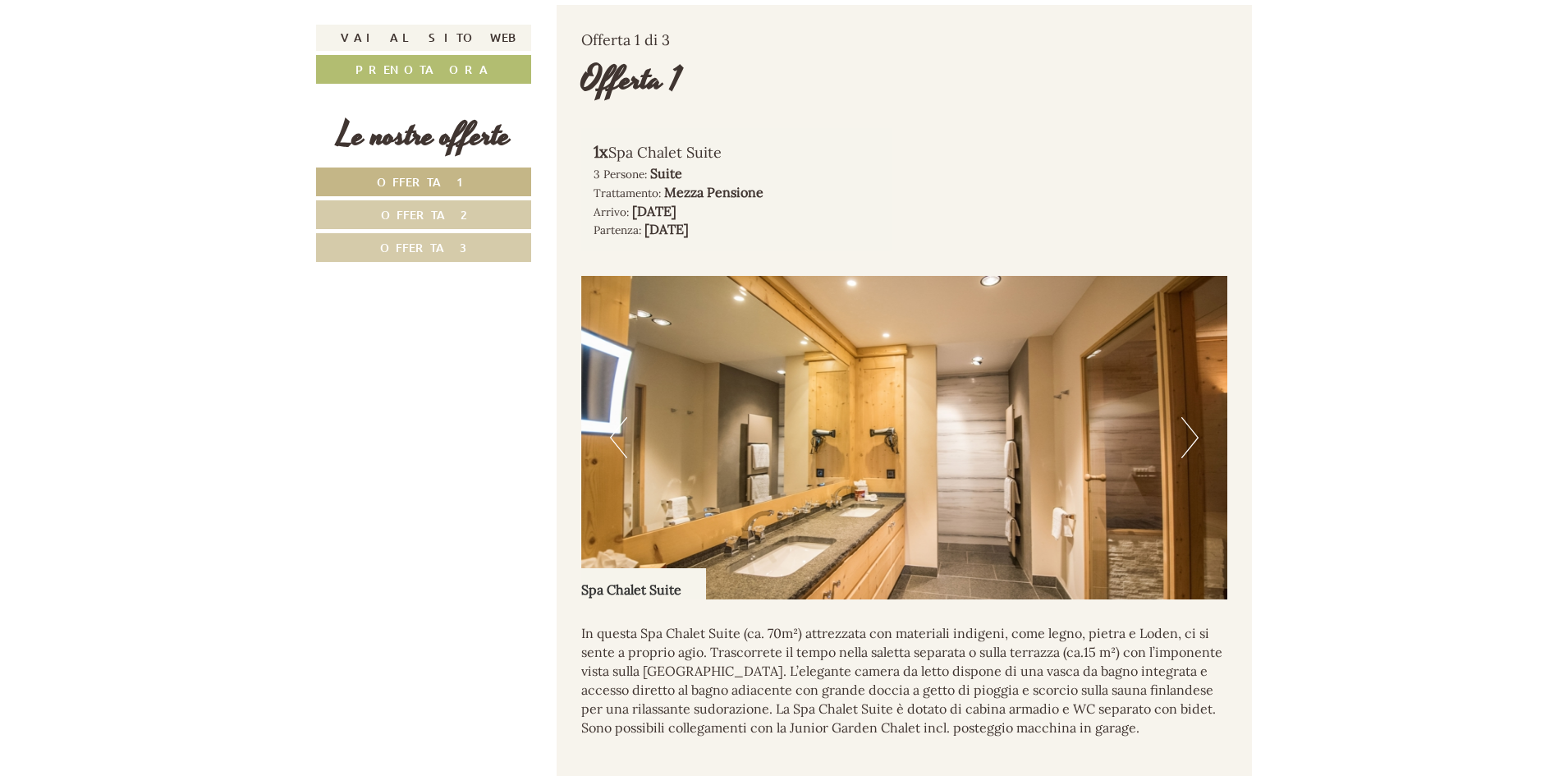
click at [1189, 454] on button "Next" at bounding box center [1189, 438] width 17 height 41
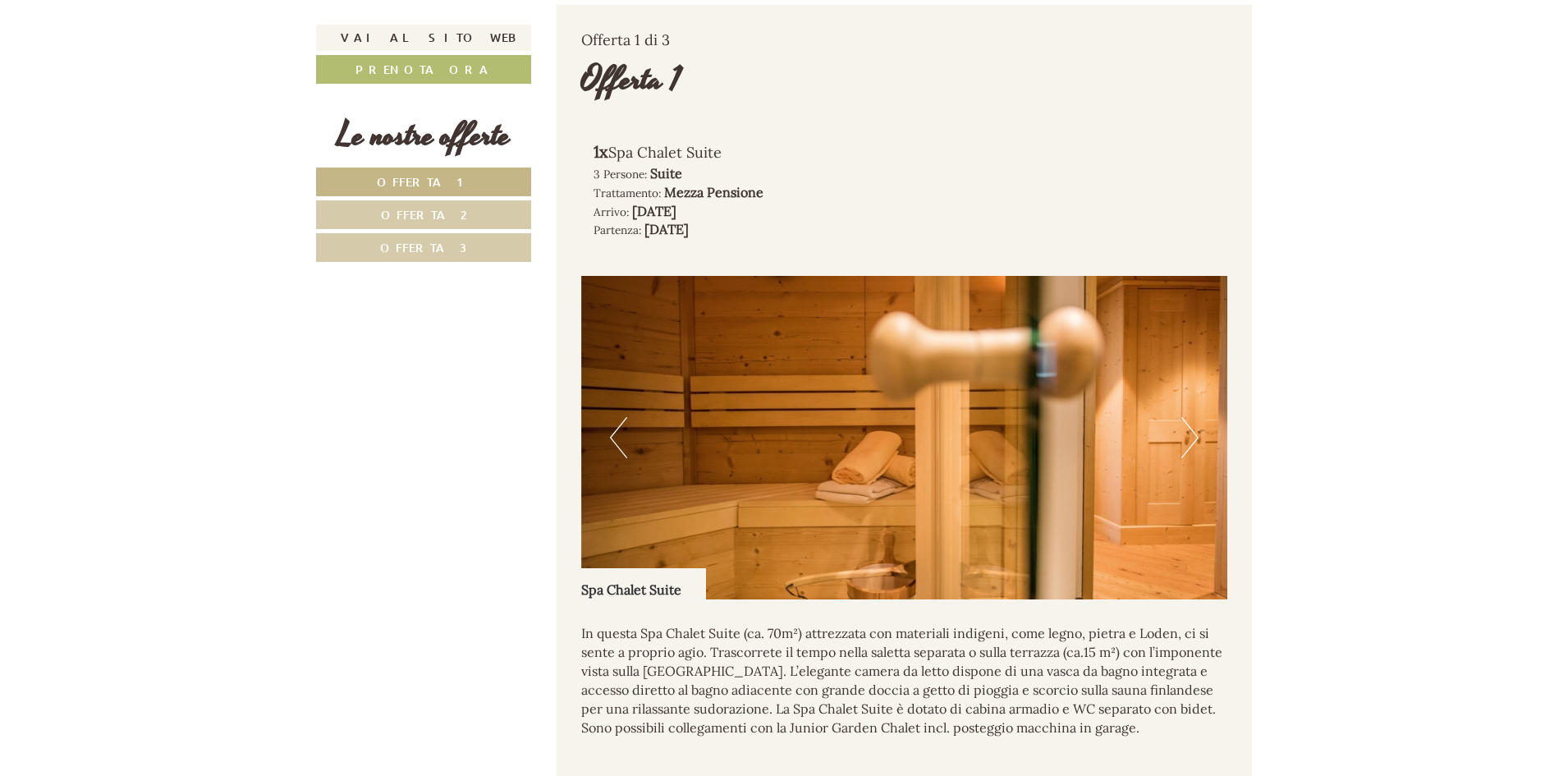
click at [1189, 454] on button "Next" at bounding box center [1189, 438] width 17 height 41
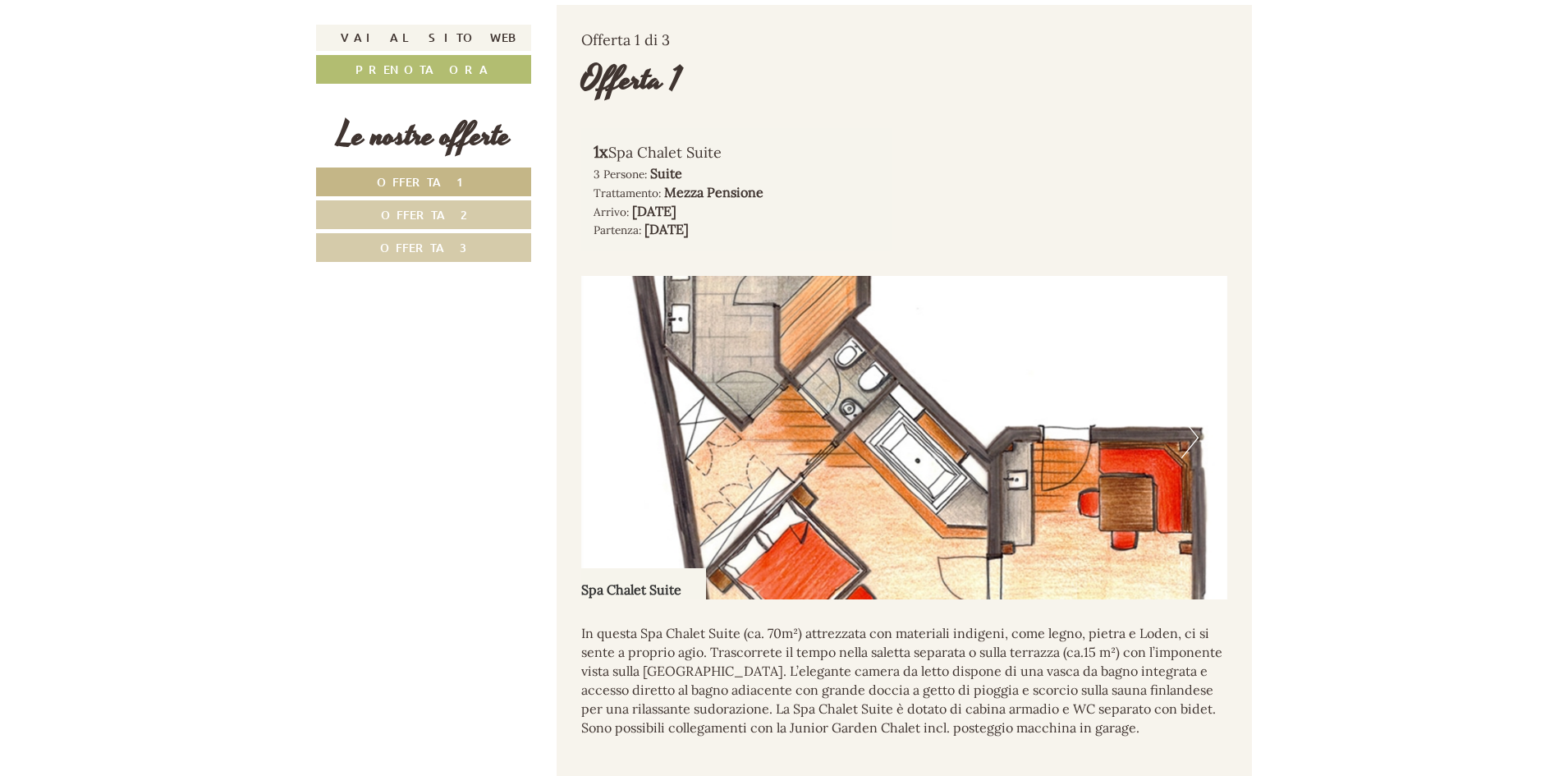
click at [1189, 454] on button "Next" at bounding box center [1189, 438] width 17 height 41
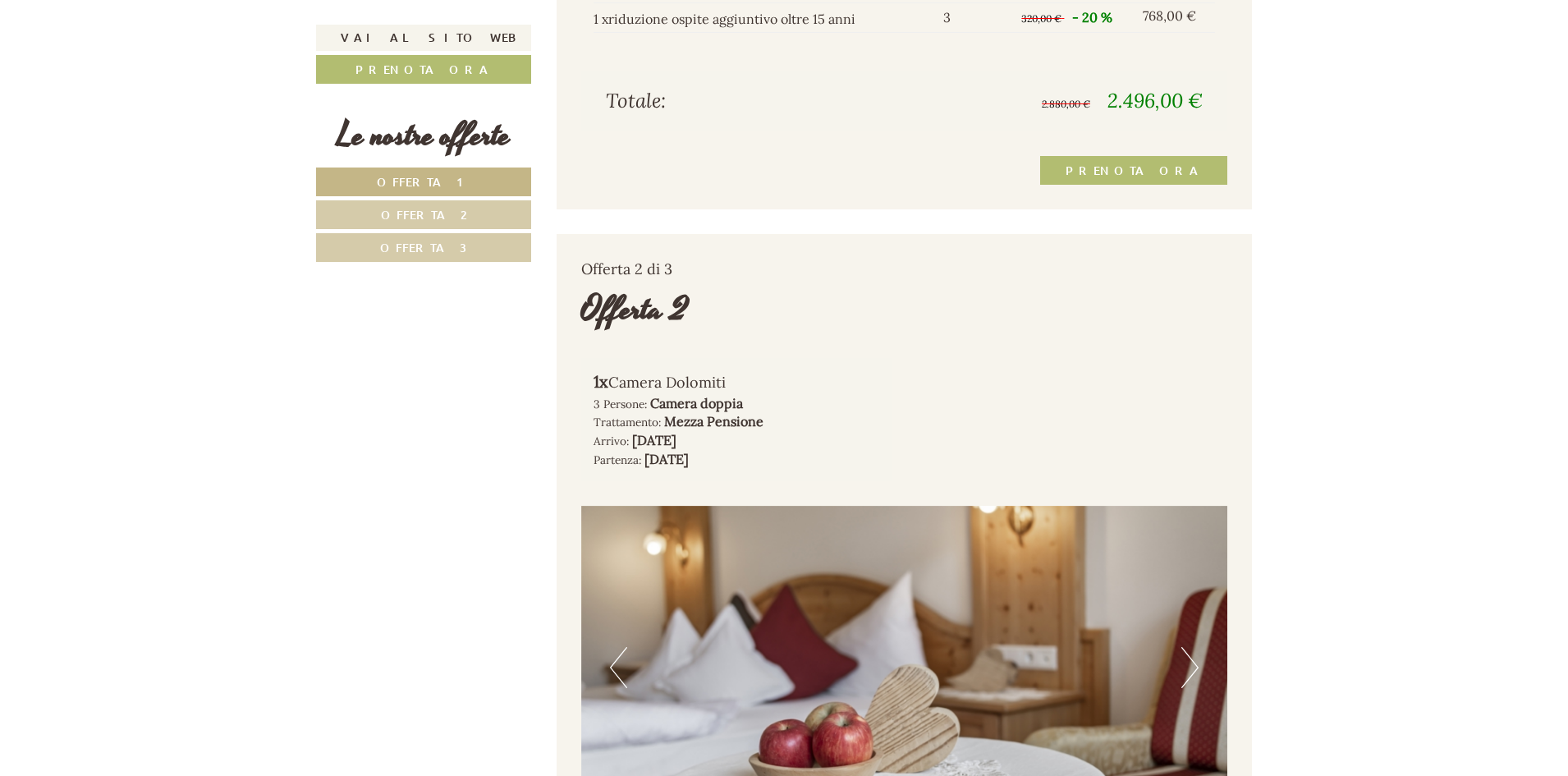
scroll to position [2135, 0]
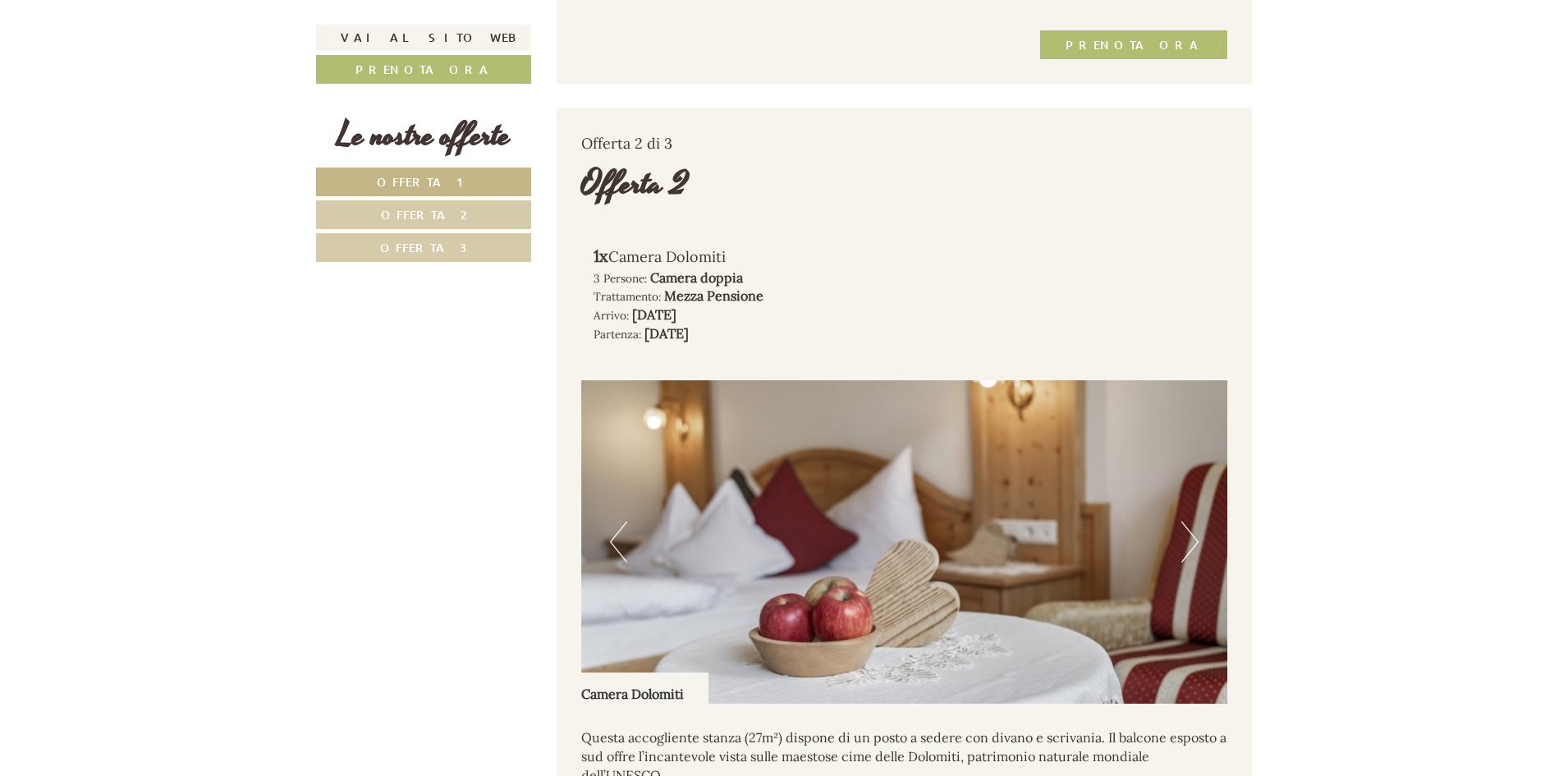
click at [1189, 553] on button "Next" at bounding box center [1189, 542] width 17 height 41
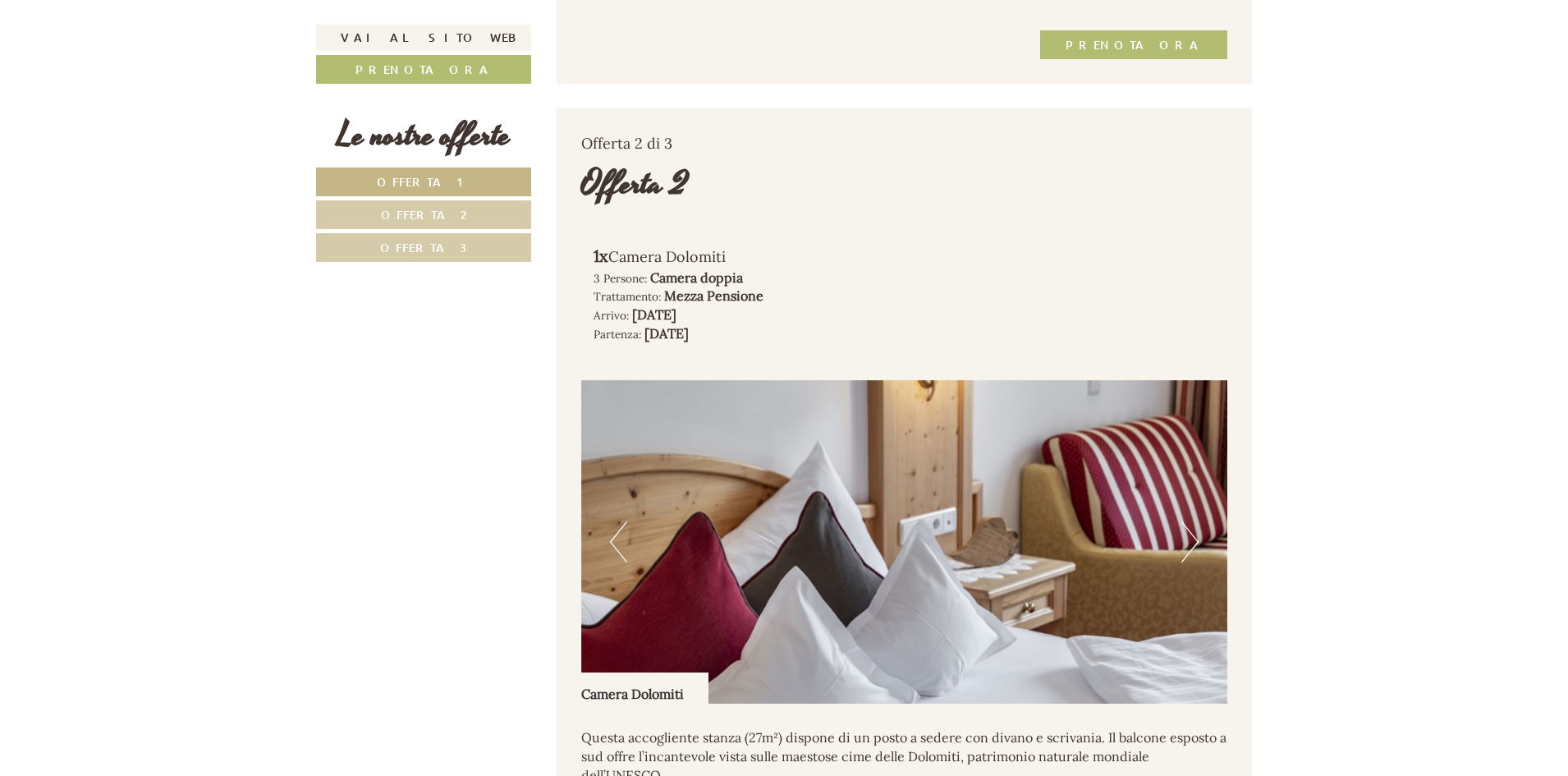
click at [1189, 553] on button "Next" at bounding box center [1189, 542] width 17 height 41
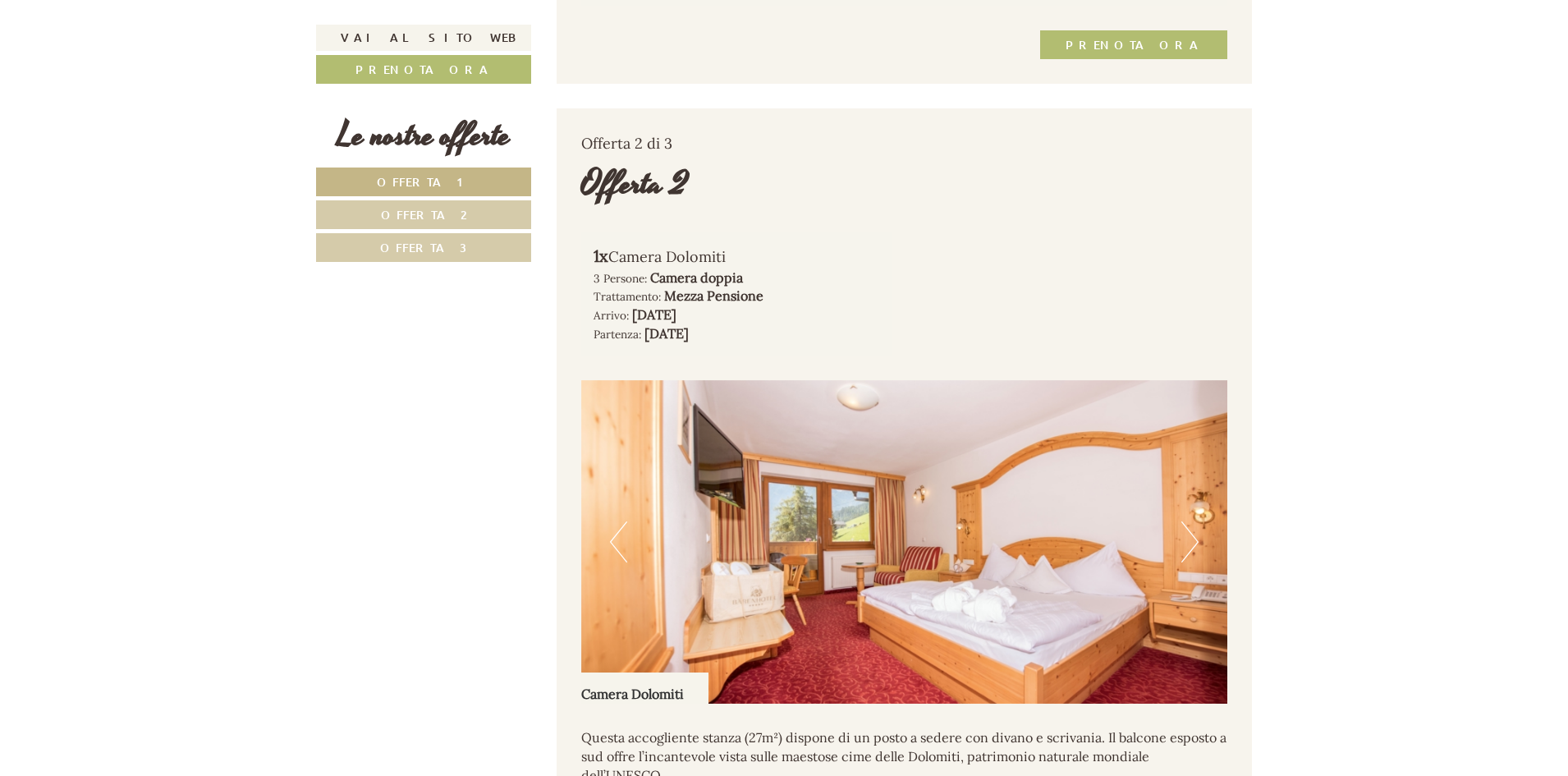
click at [1189, 553] on button "Next" at bounding box center [1189, 542] width 17 height 41
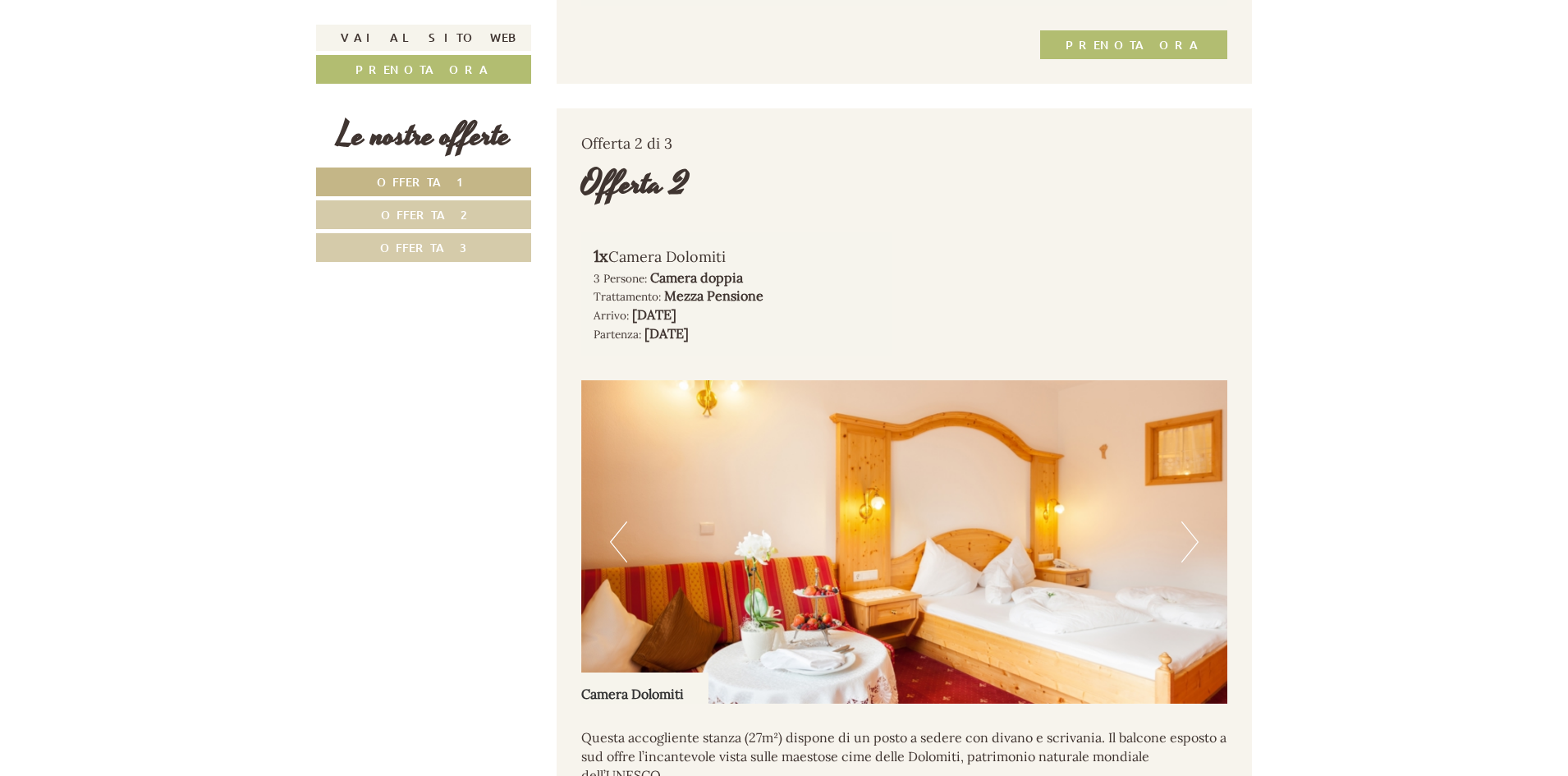
click at [1197, 563] on button "Next" at bounding box center [1189, 542] width 17 height 41
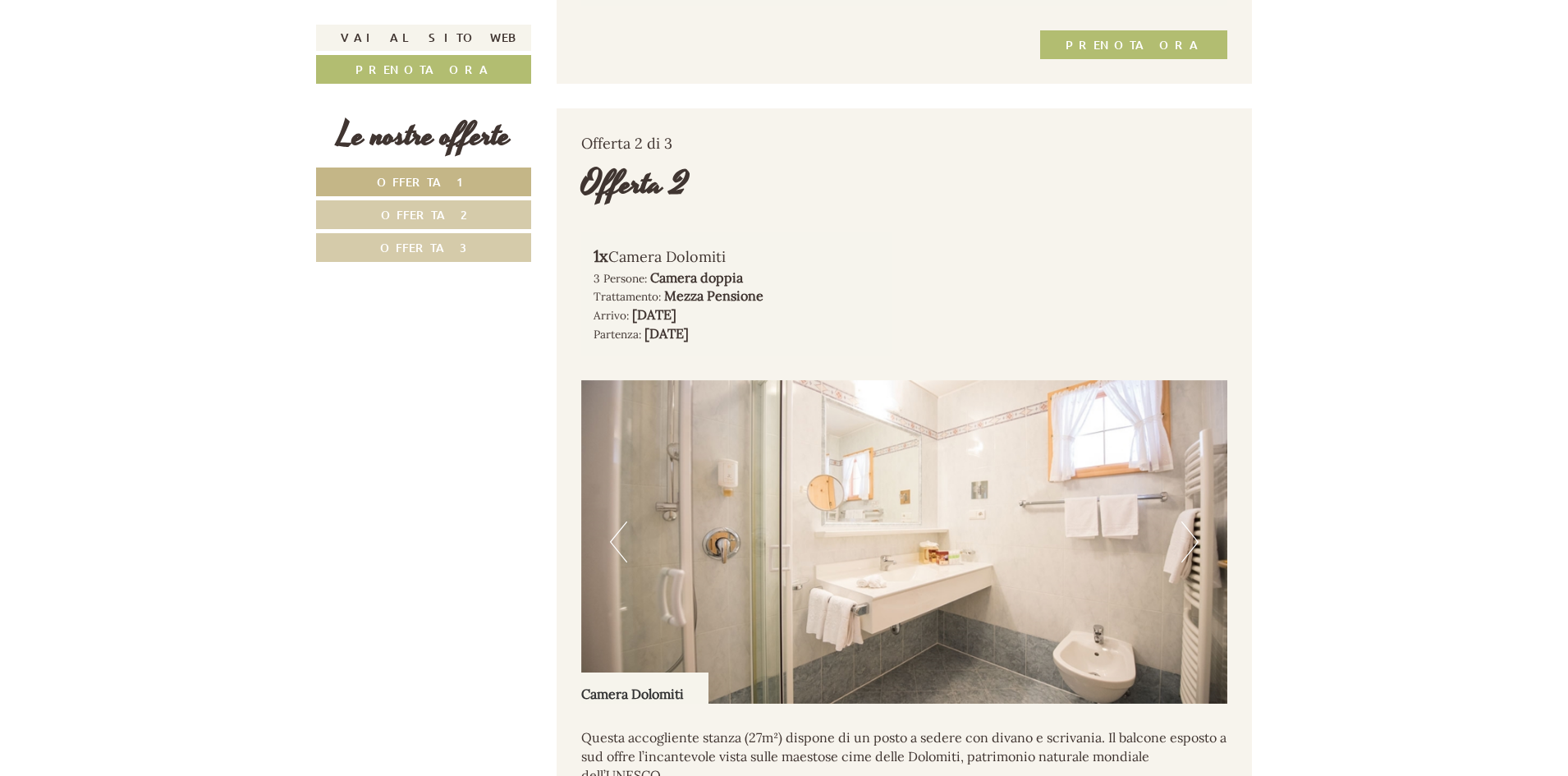
click at [1197, 563] on button "Next" at bounding box center [1189, 542] width 17 height 41
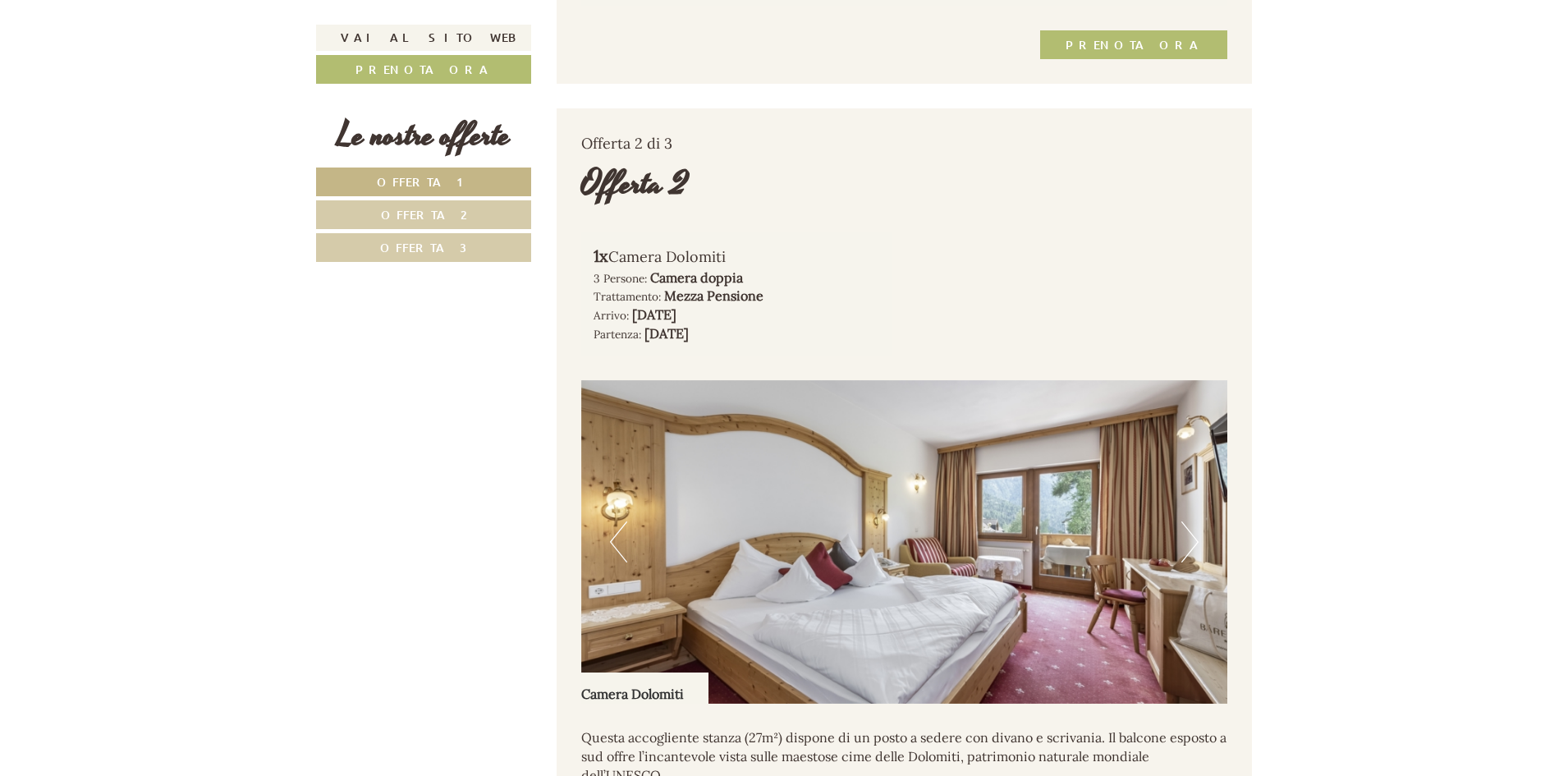
click at [1197, 563] on button "Next" at bounding box center [1189, 542] width 17 height 41
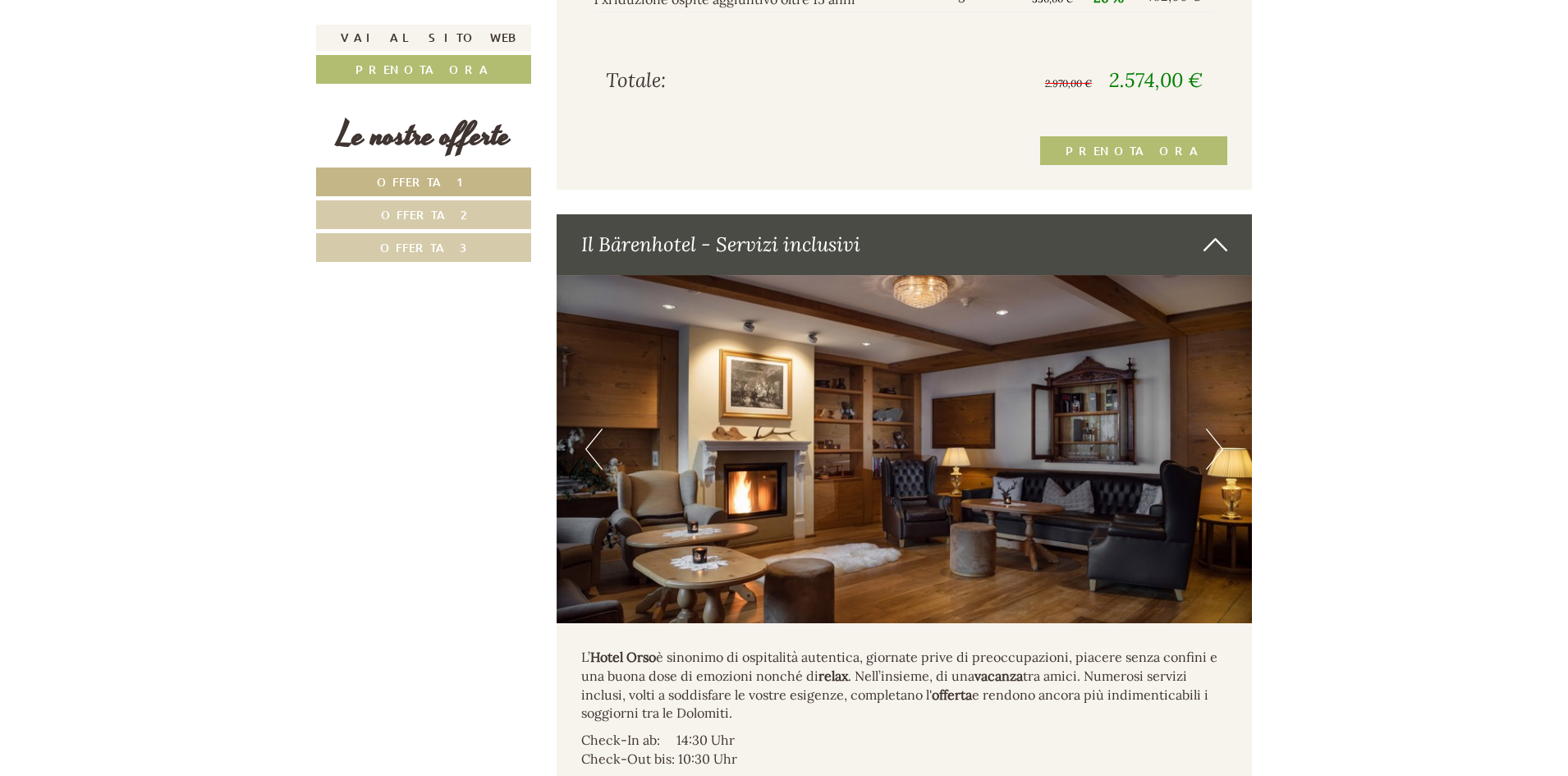
scroll to position [4352, 0]
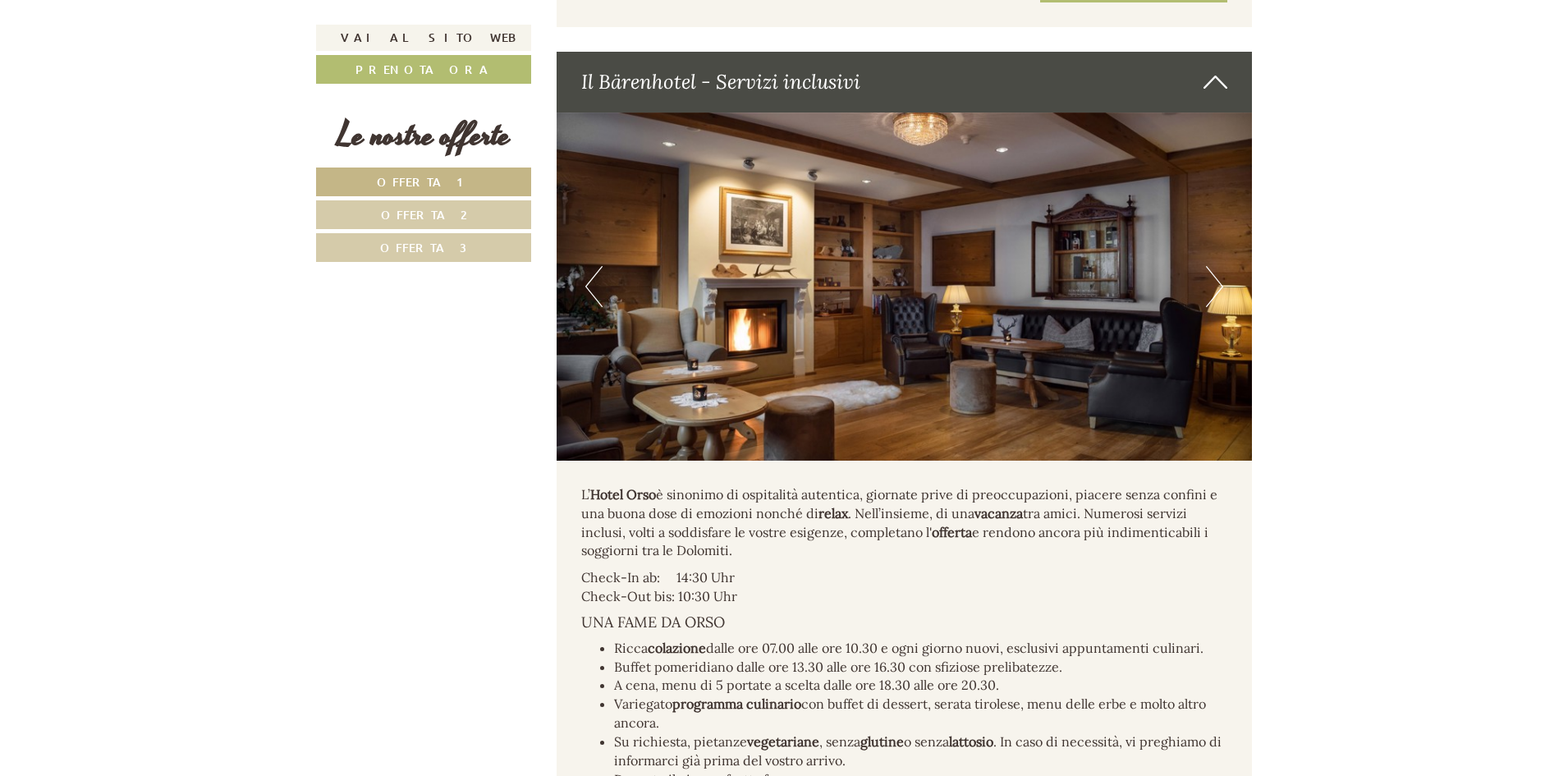
click at [1215, 297] on button "Next" at bounding box center [1214, 287] width 17 height 41
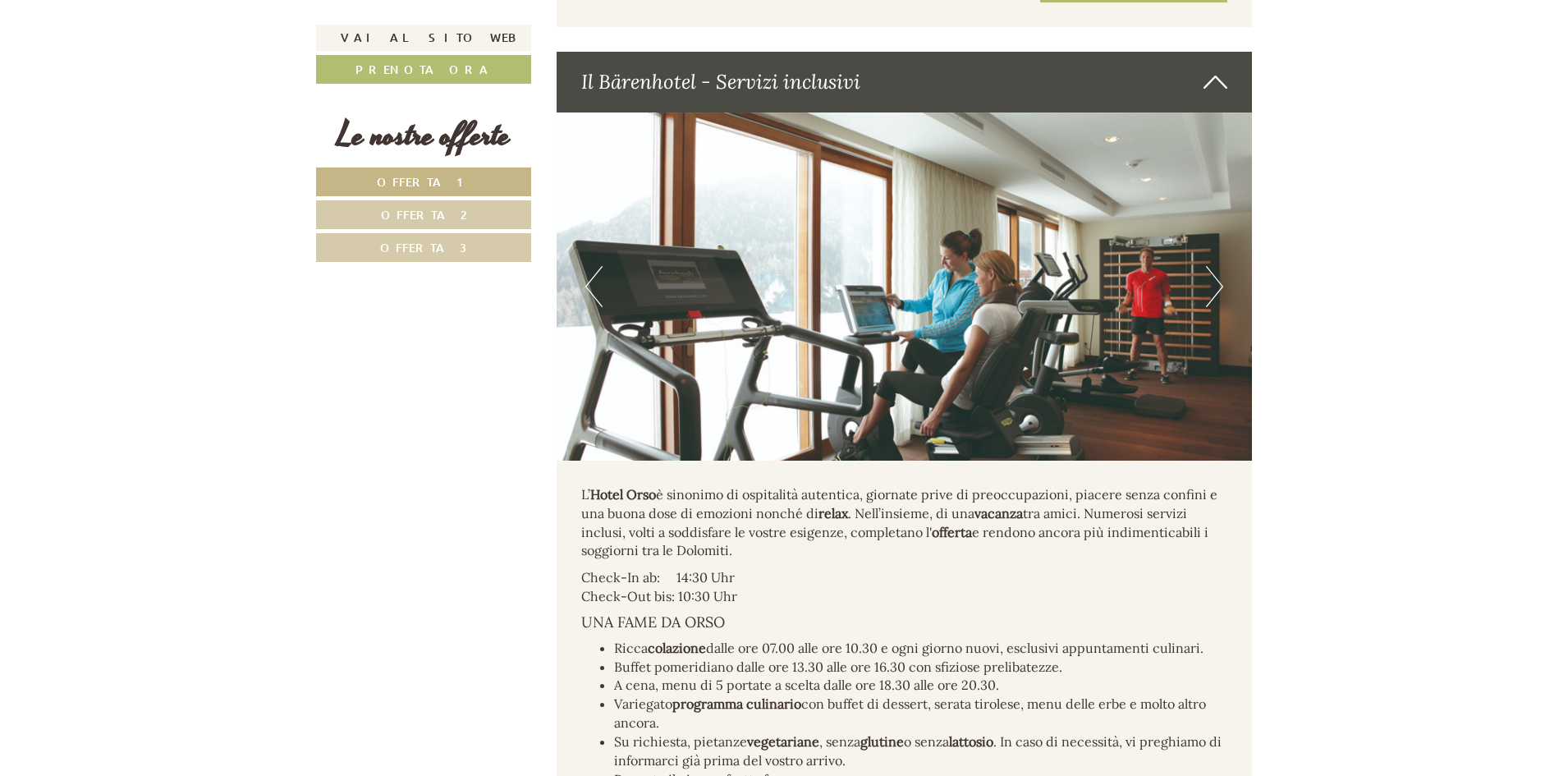
click at [1209, 304] on button "Next" at bounding box center [1214, 287] width 17 height 41
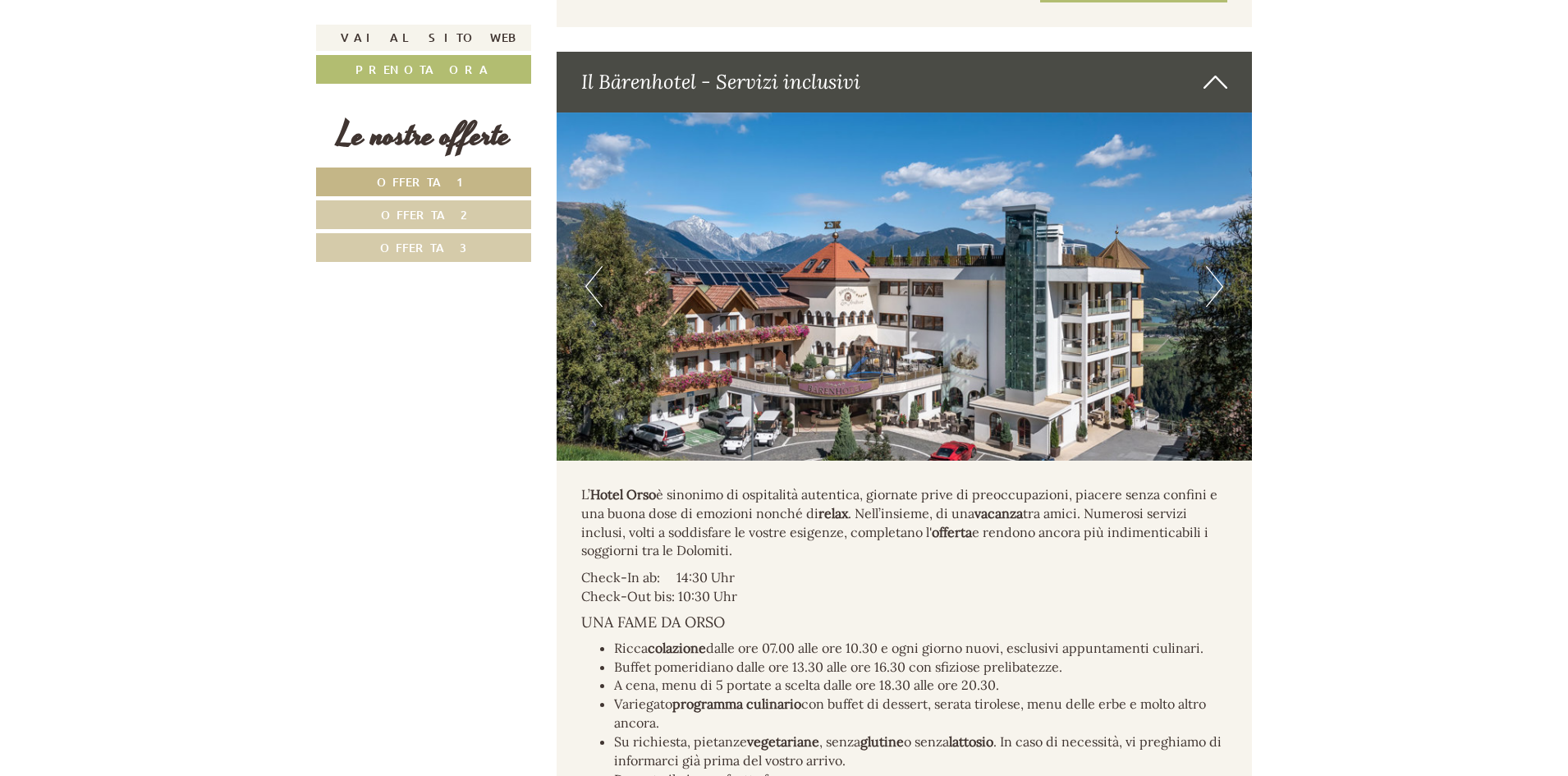
click at [1211, 306] on button "Next" at bounding box center [1214, 287] width 17 height 41
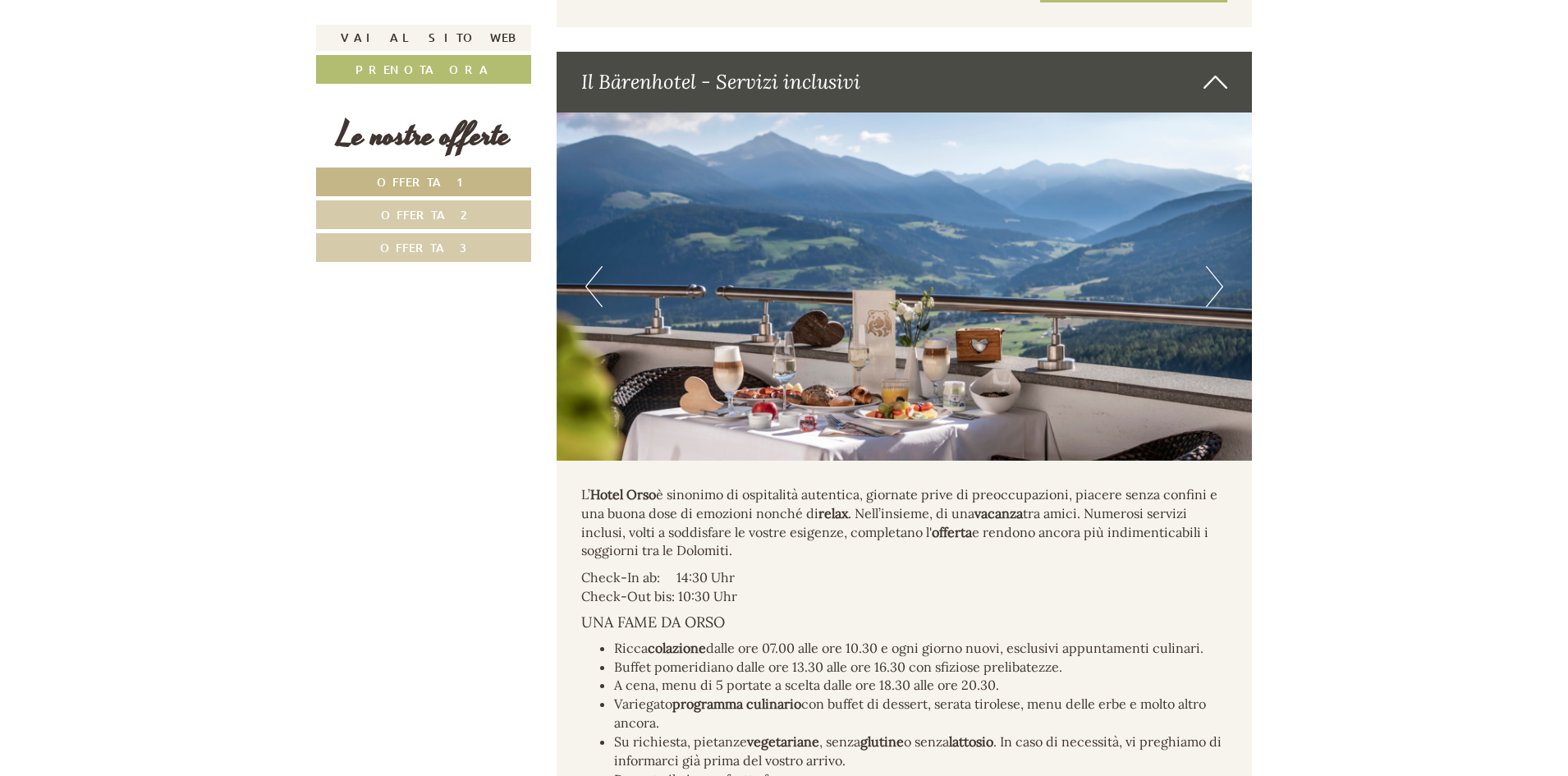
click at [1211, 306] on button "Next" at bounding box center [1214, 287] width 17 height 41
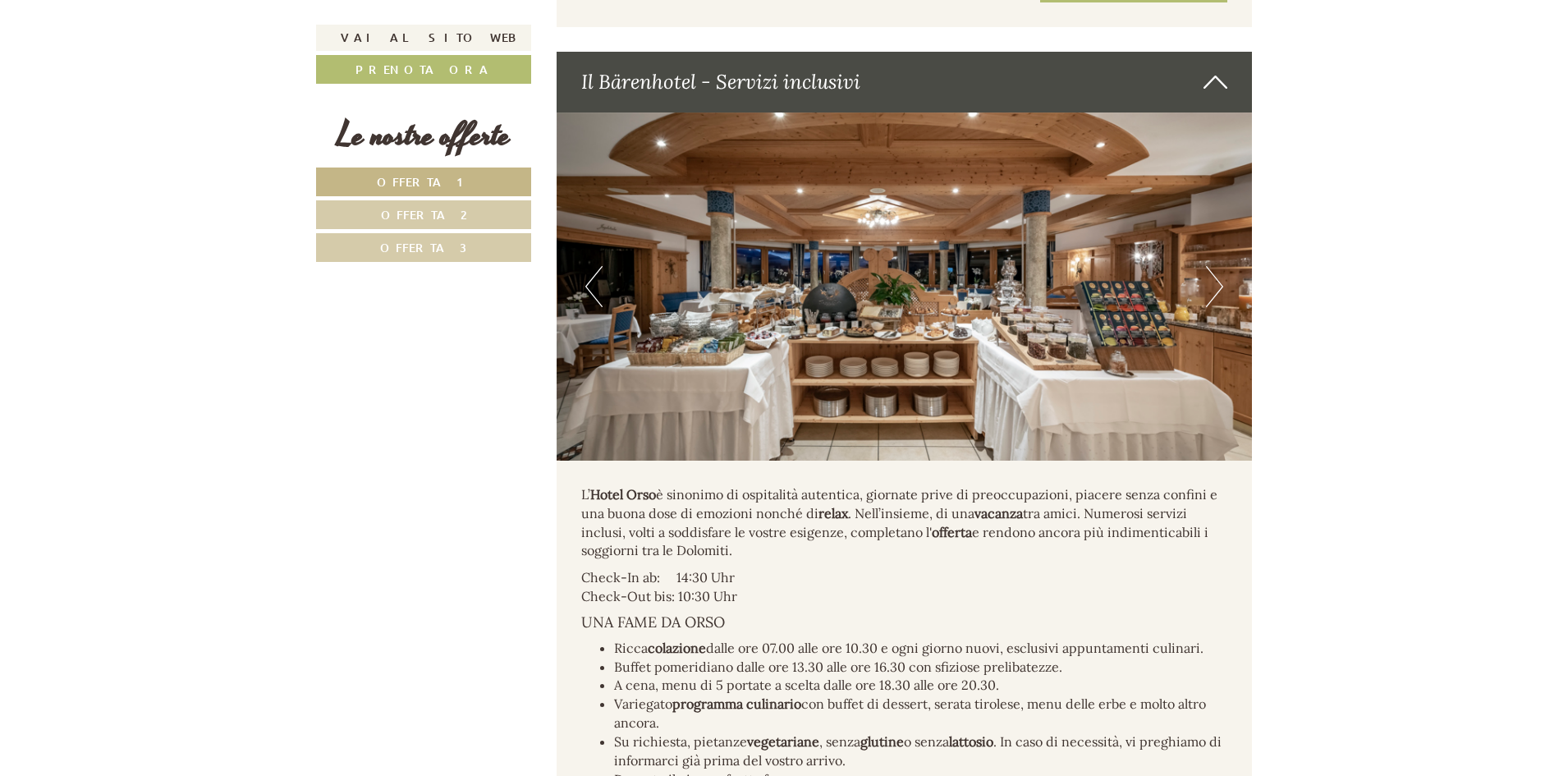
click at [1211, 306] on button "Next" at bounding box center [1214, 287] width 17 height 41
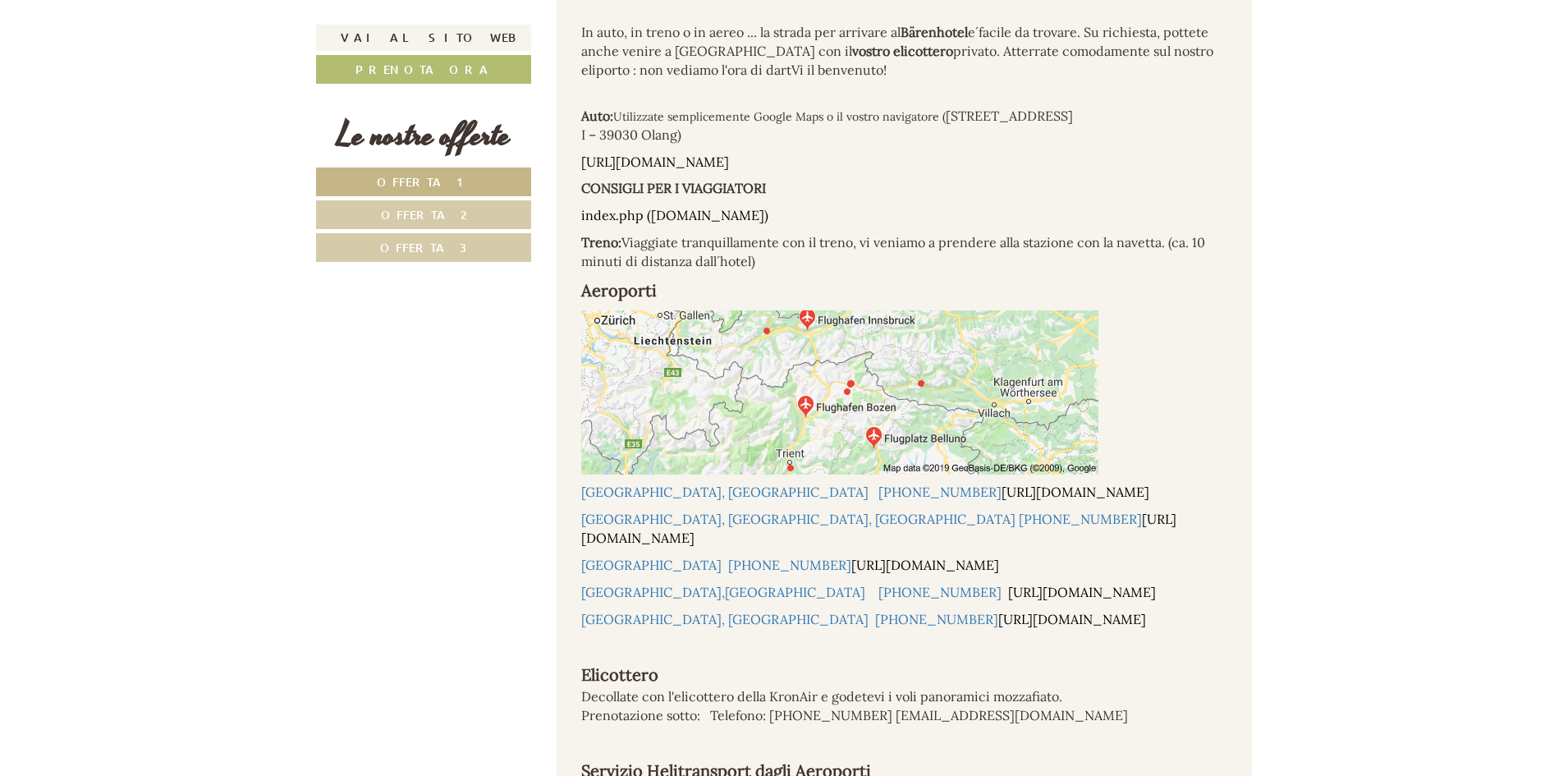
scroll to position [10756, 0]
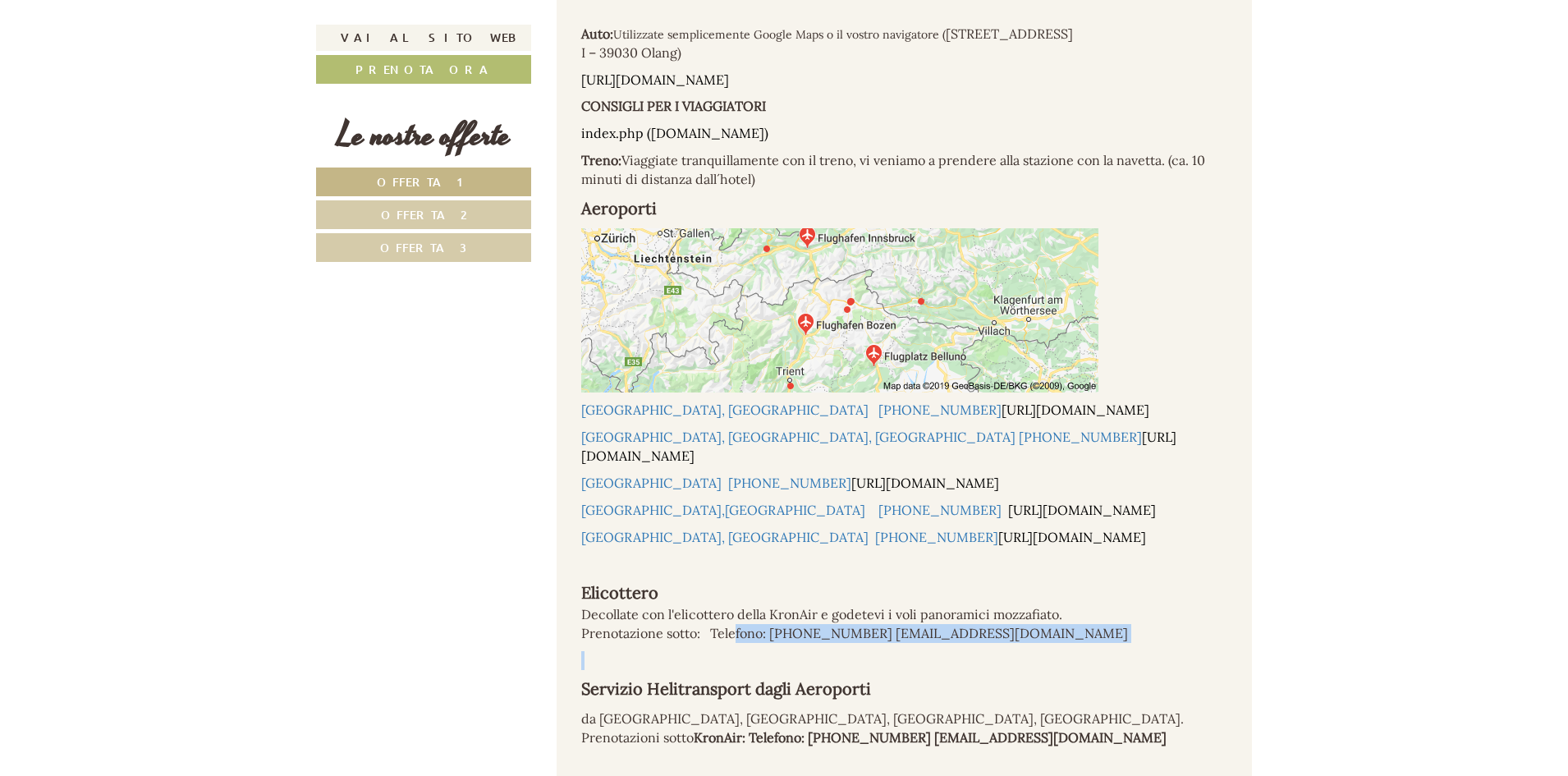
drag, startPoint x: 728, startPoint y: 595, endPoint x: 878, endPoint y: 620, distance: 152.1
click at [878, 620] on div "In auto, in treno o in aereo ... la strada per arrivare al Bärenhotel e´facile …" at bounding box center [904, 430] width 696 height 1093
click at [878, 638] on div "In auto, in treno o in aereo ... la strada per arrivare al Bärenhotel e´facile …" at bounding box center [904, 430] width 696 height 1093
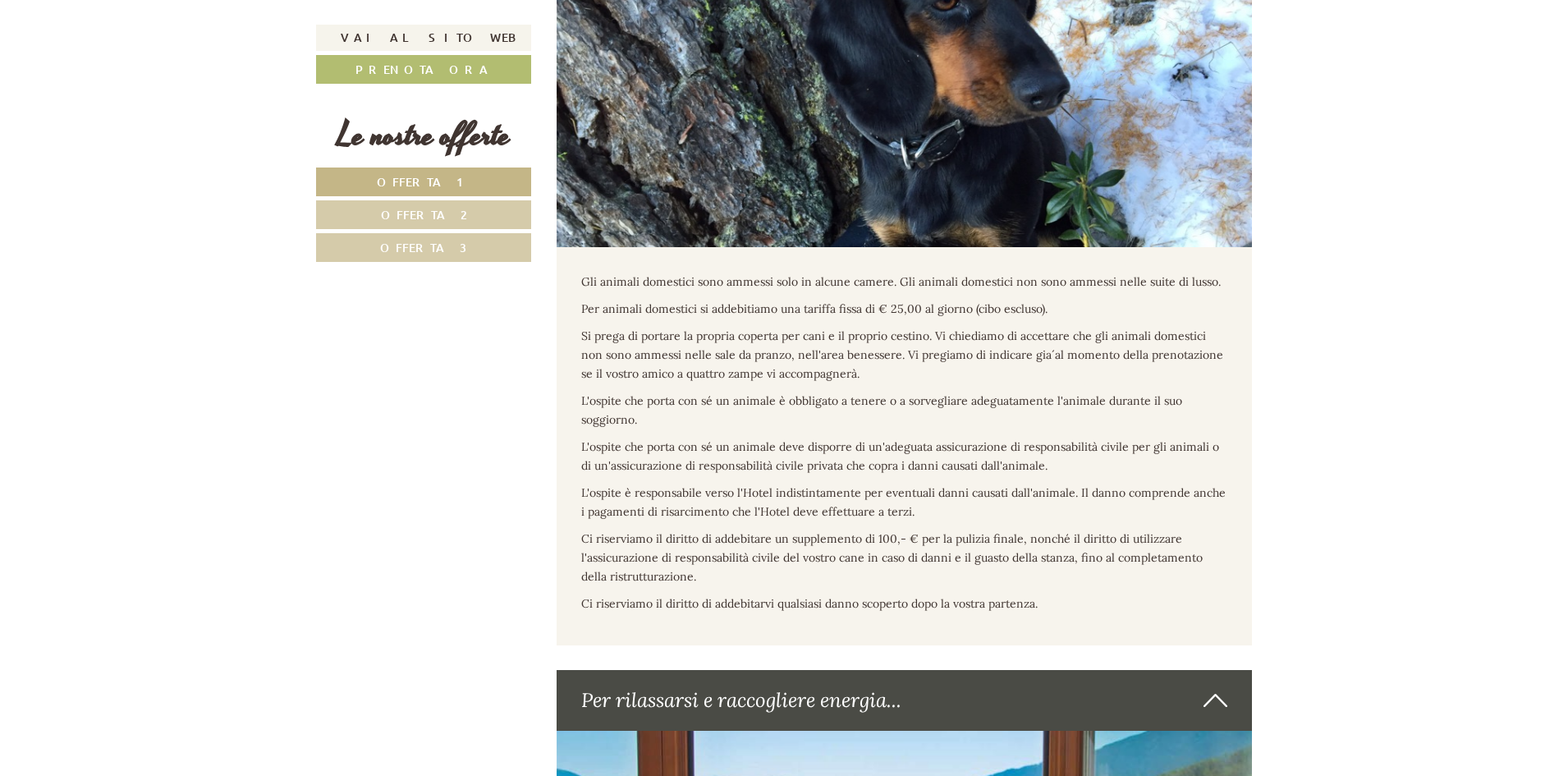
scroll to position [6159, 0]
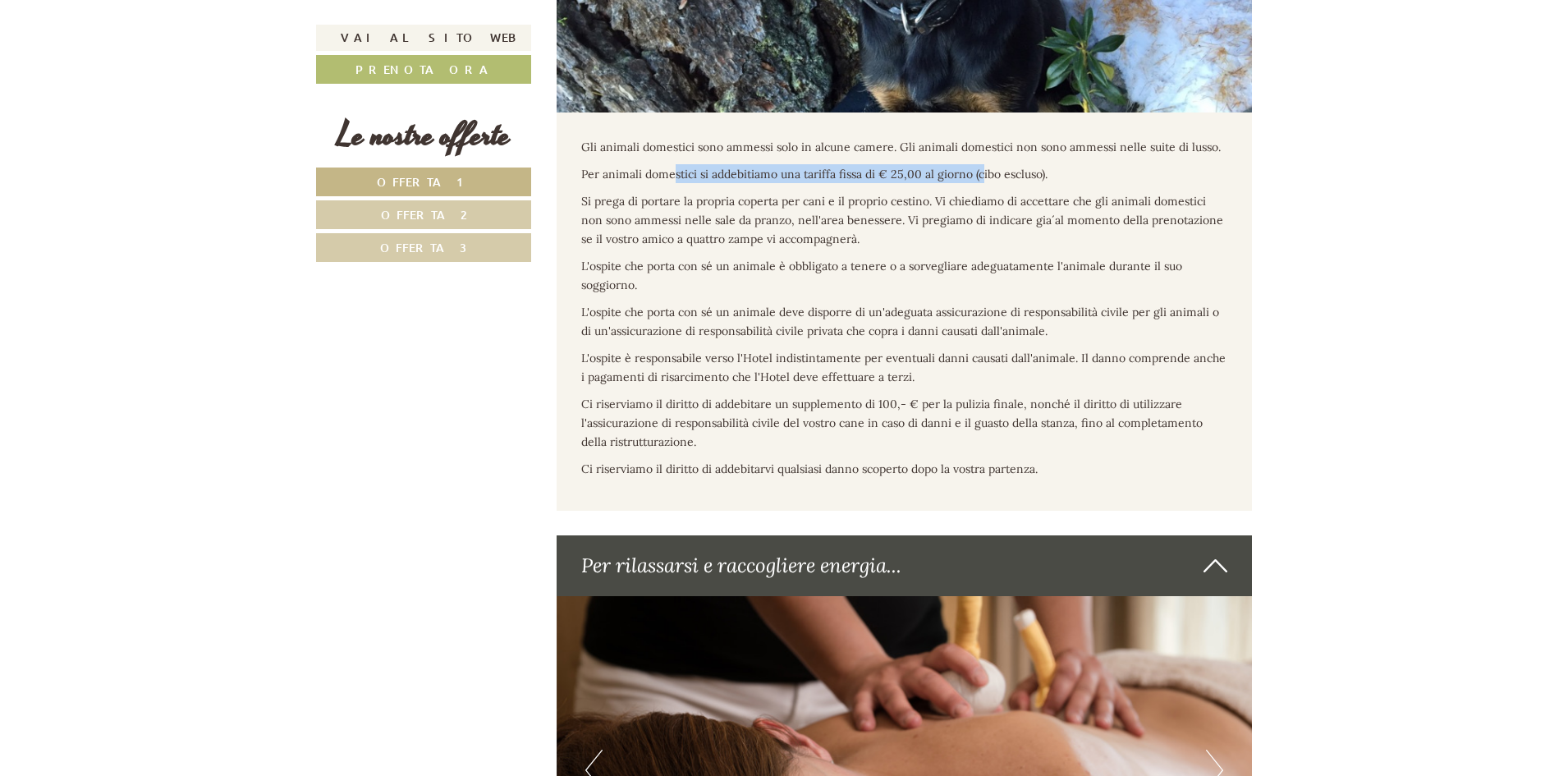
drag, startPoint x: 673, startPoint y: 172, endPoint x: 984, endPoint y: 183, distance: 311.2
click at [984, 183] on p "Per animali domestici si addebitiamo una tariffa fissa di € 25,00 al giorno (ci…" at bounding box center [905, 174] width 647 height 19
click at [596, 204] on span "Si prega di portare la propria coperta per cani e il proprio cestino. Vi chiedi…" at bounding box center [903, 220] width 642 height 52
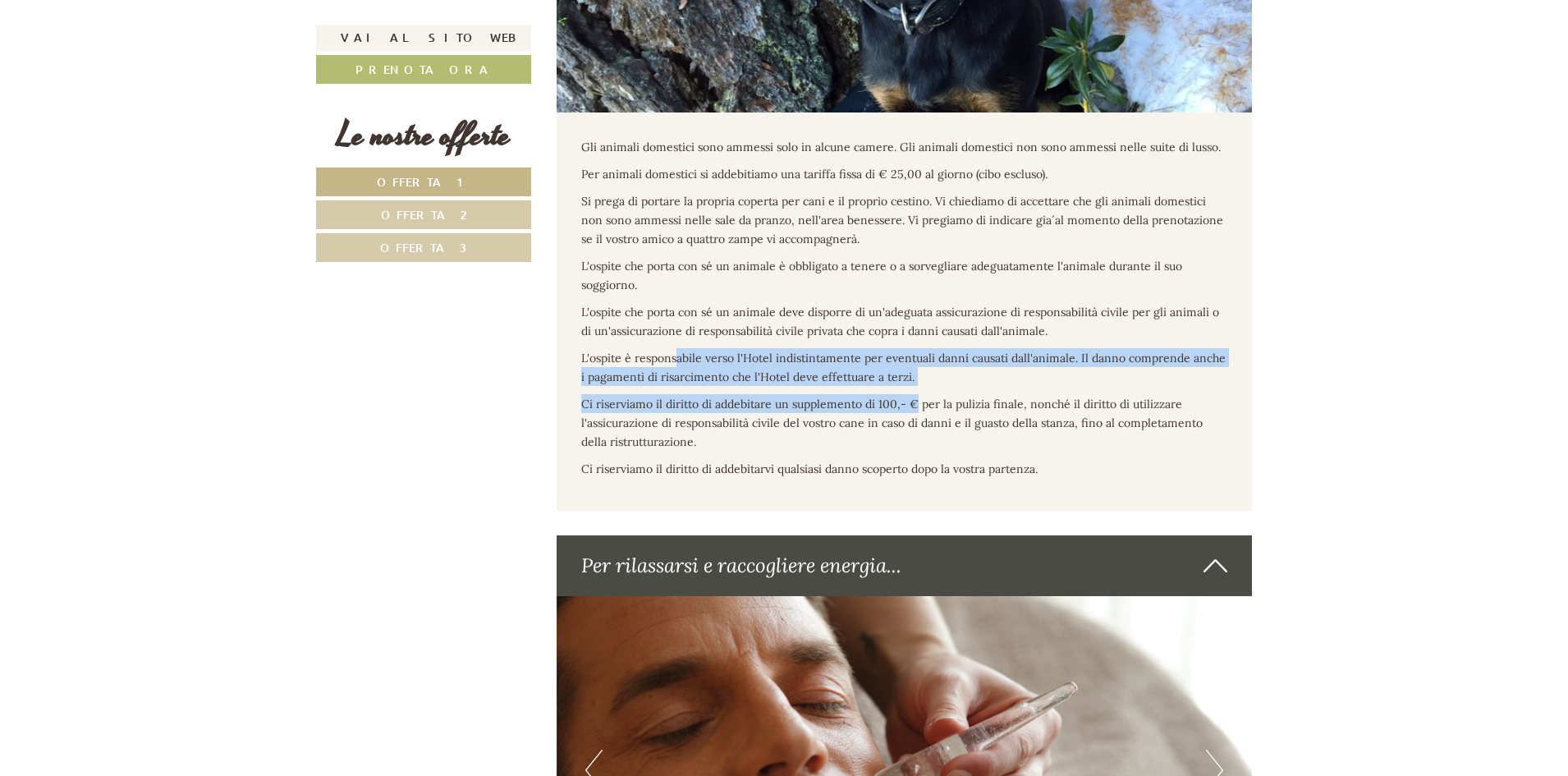
drag, startPoint x: 780, startPoint y: 384, endPoint x: 914, endPoint y: 390, distance: 134.1
click at [914, 390] on div "Gli animali domestici sono ammessi solo in alcune camere. Gli animali domestici…" at bounding box center [904, 311] width 696 height 398
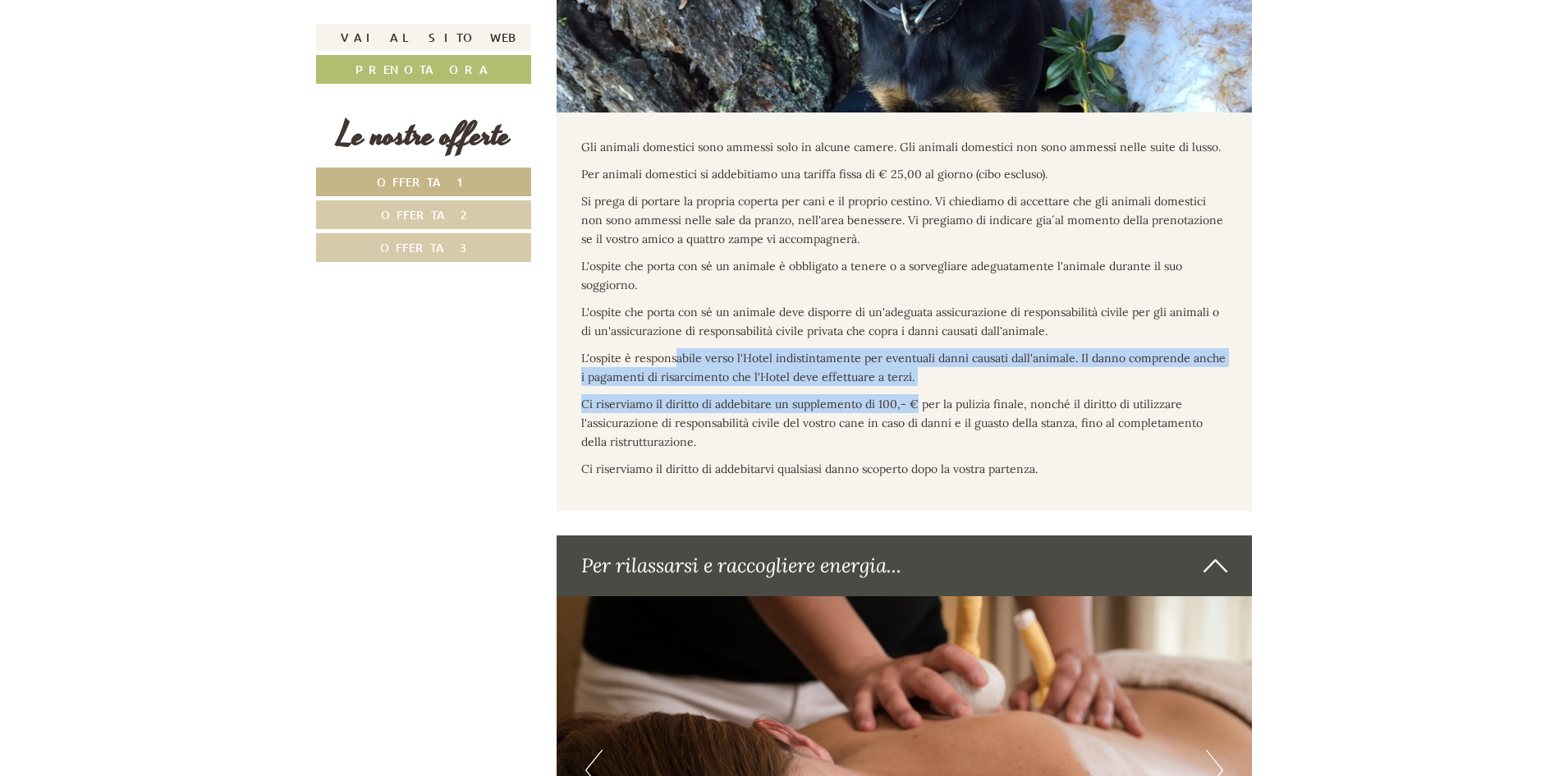
click at [841, 402] on span "Ci riserviamo il diritto di addebitare un supplemento di 100,- € per la pulizia…" at bounding box center [892, 423] width 621 height 52
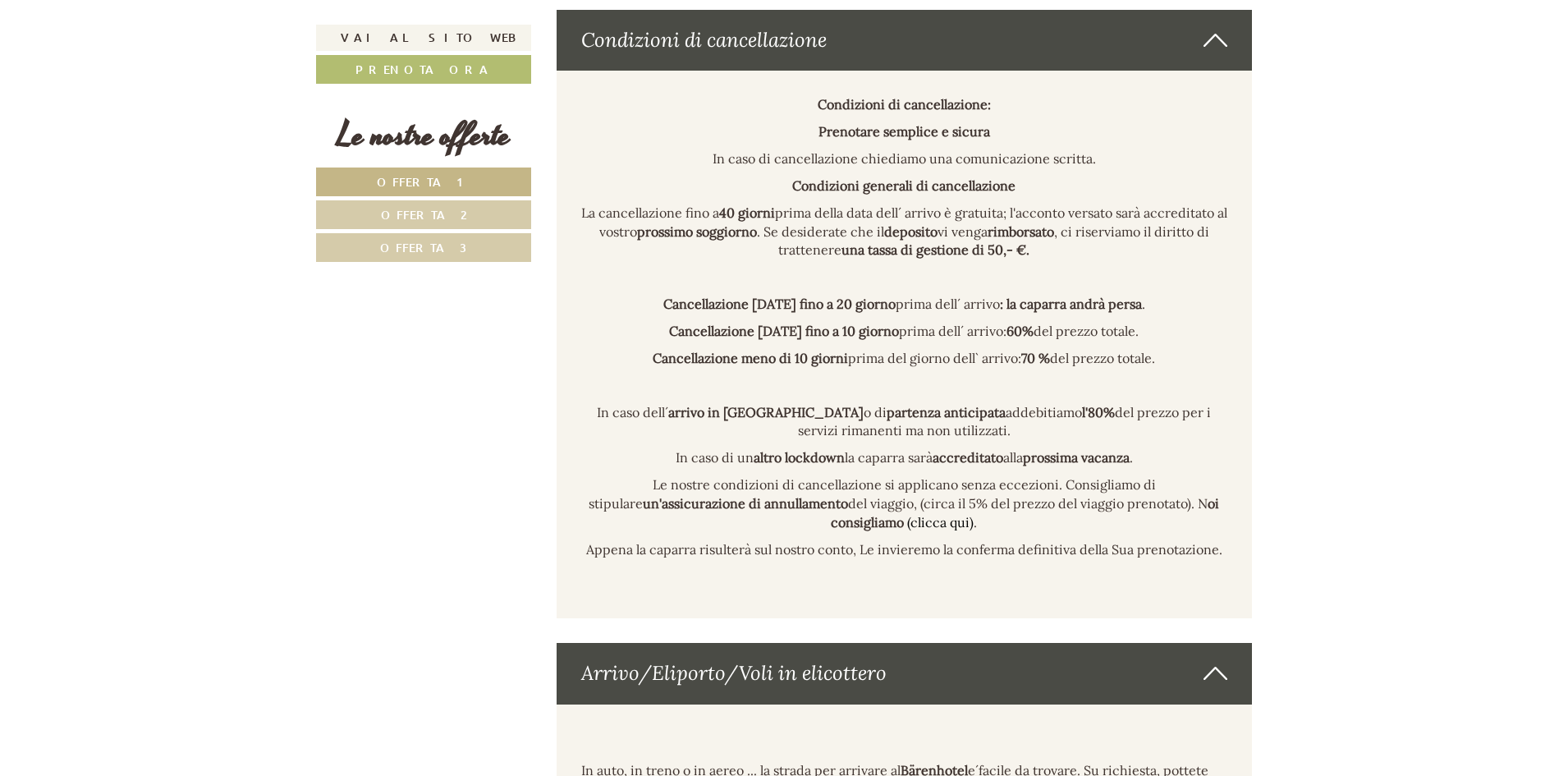
scroll to position [9935, 0]
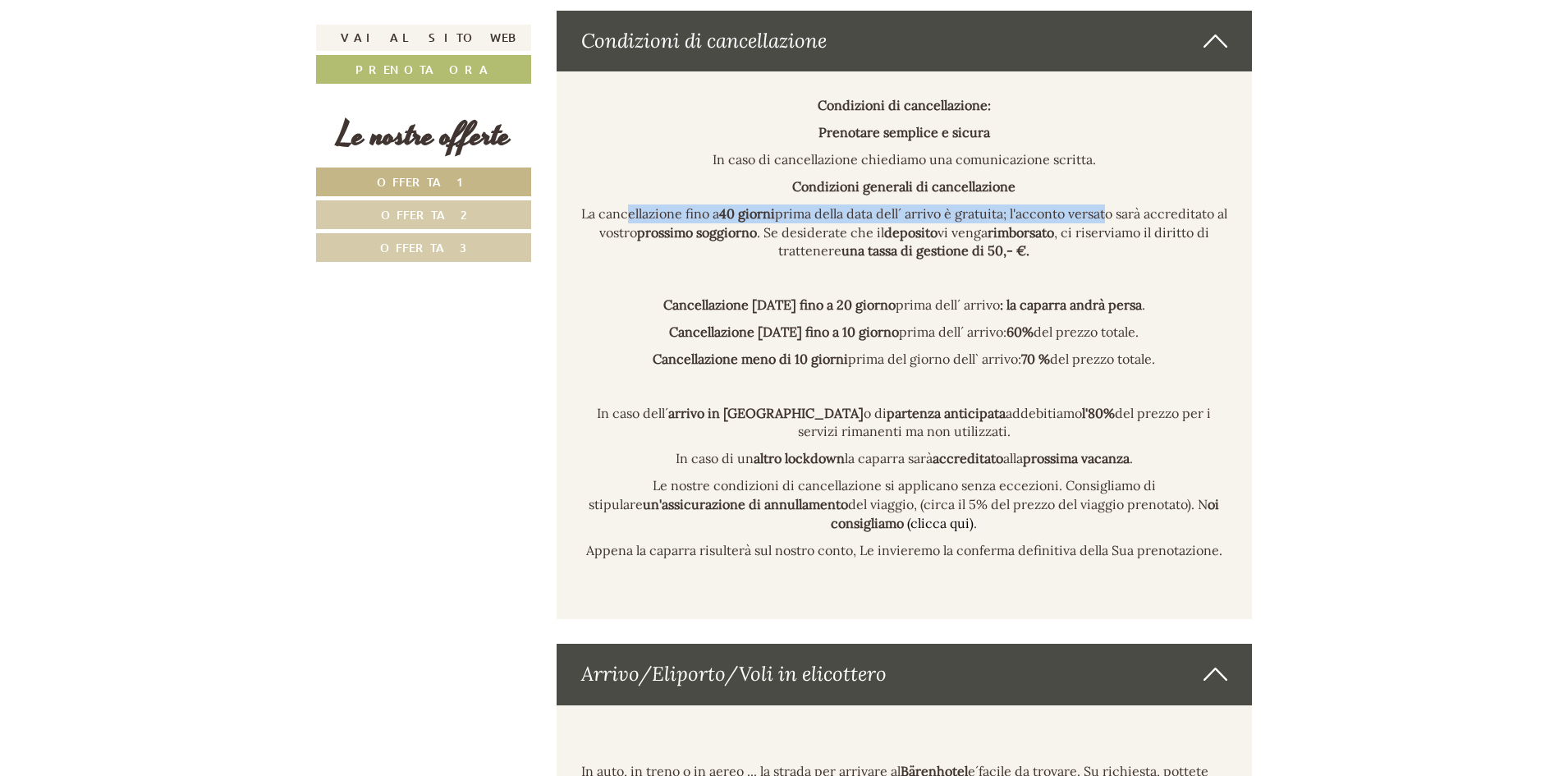
drag, startPoint x: 629, startPoint y: 186, endPoint x: 1111, endPoint y: 189, distance: 482.0
click at [1111, 204] on p "La cancellazione fino a 40 giorni prima della data dell´ arrivo è gratuita; l'a…" at bounding box center [905, 232] width 647 height 57
click at [1154, 238] on p "La cancellazione fino a 40 giorni prima della data dell´ arrivo è gratuita; l'a…" at bounding box center [905, 232] width 647 height 57
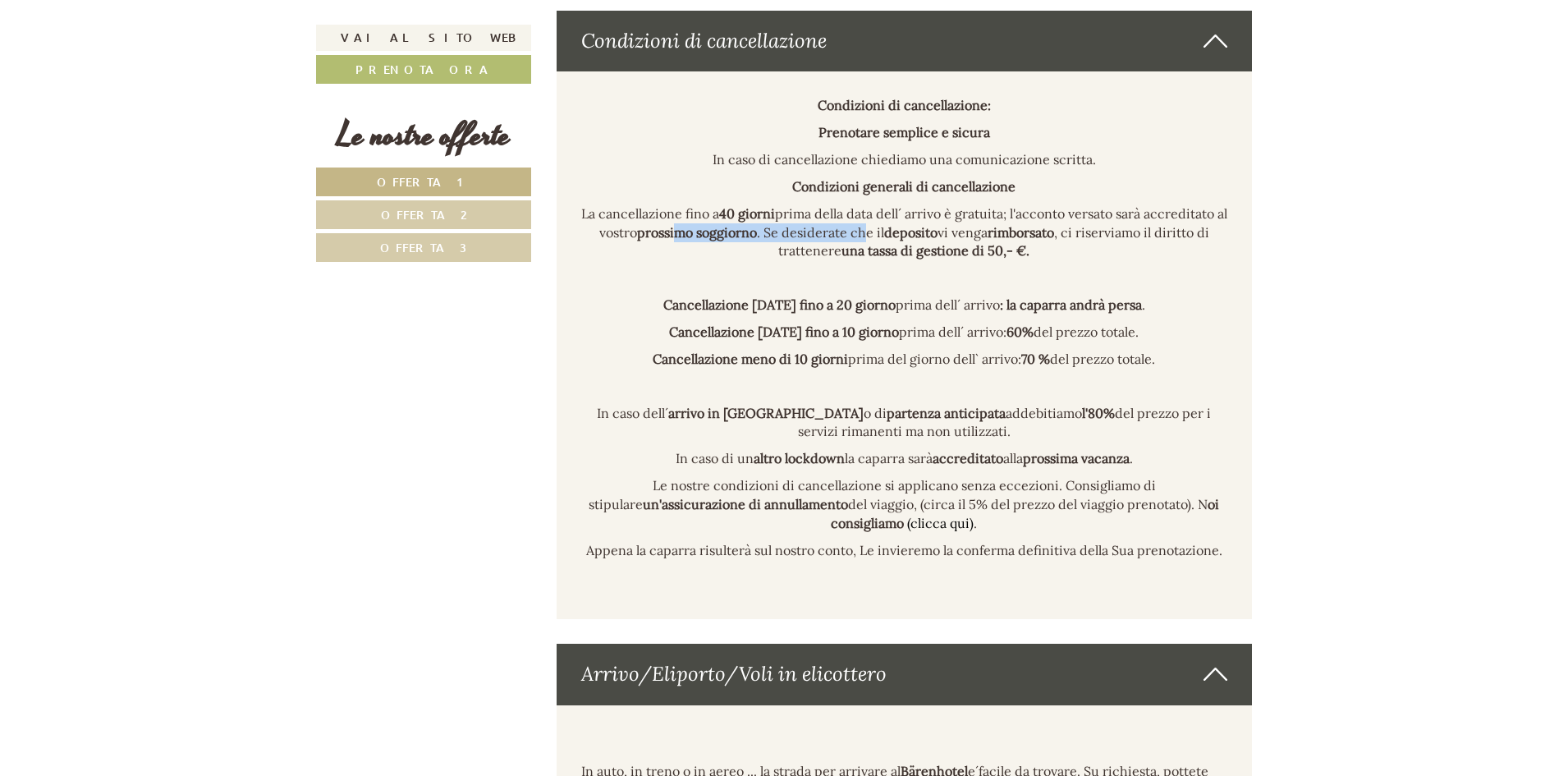
drag, startPoint x: 683, startPoint y: 209, endPoint x: 867, endPoint y: 209, distance: 184.0
click at [867, 209] on p "La cancellazione fino a 40 giorni prima della data dell´ arrivo è gratuita; l'a…" at bounding box center [905, 232] width 647 height 57
